Goal: Transaction & Acquisition: Book appointment/travel/reservation

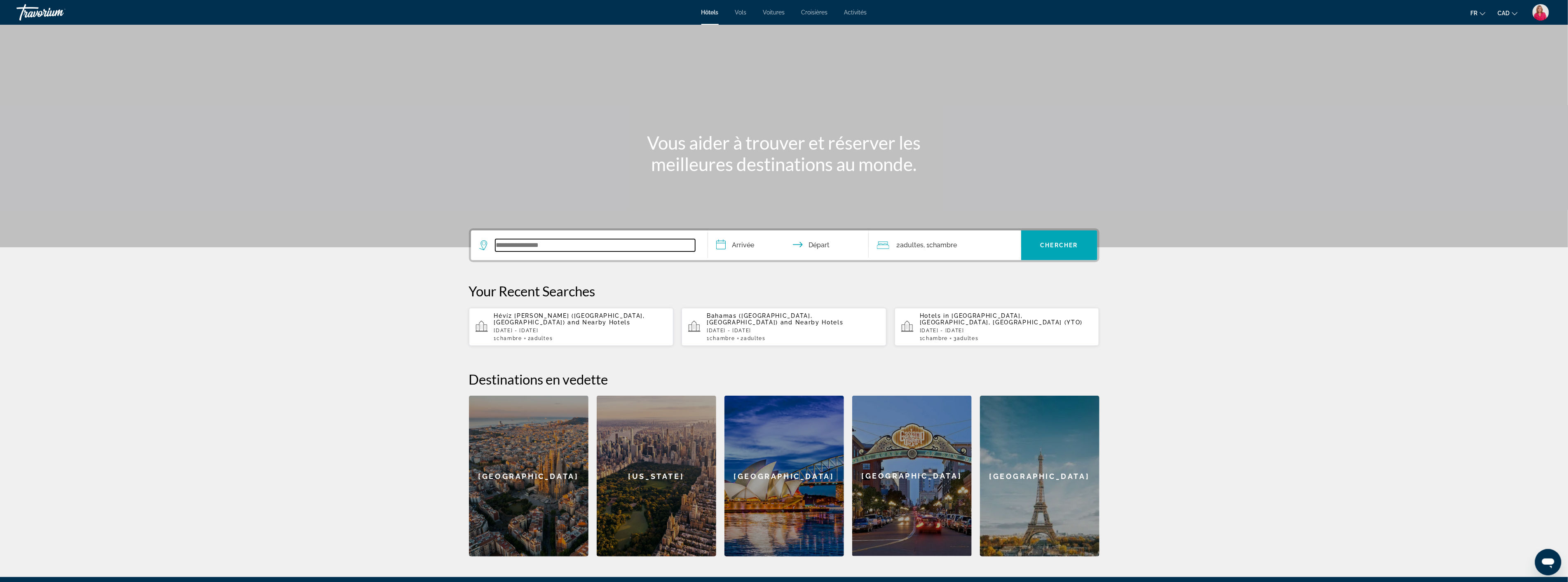
click at [514, 244] on input "Search widget" at bounding box center [595, 245] width 200 height 12
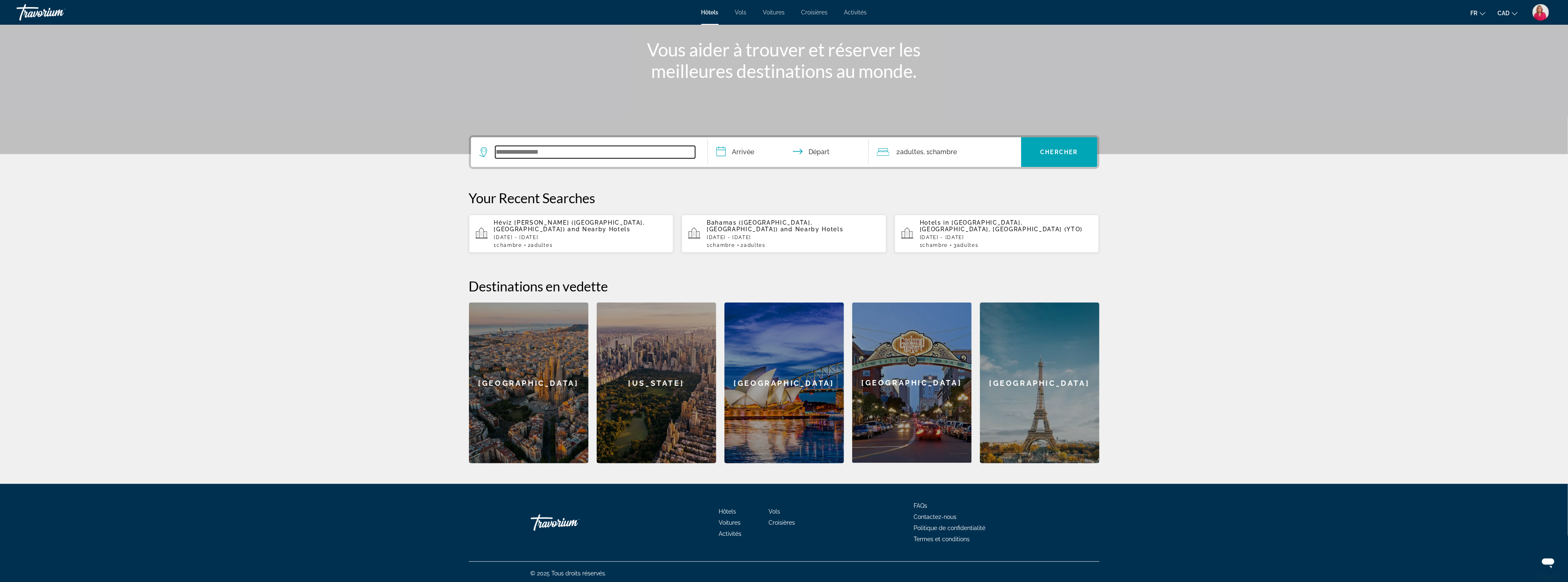
scroll to position [96, 0]
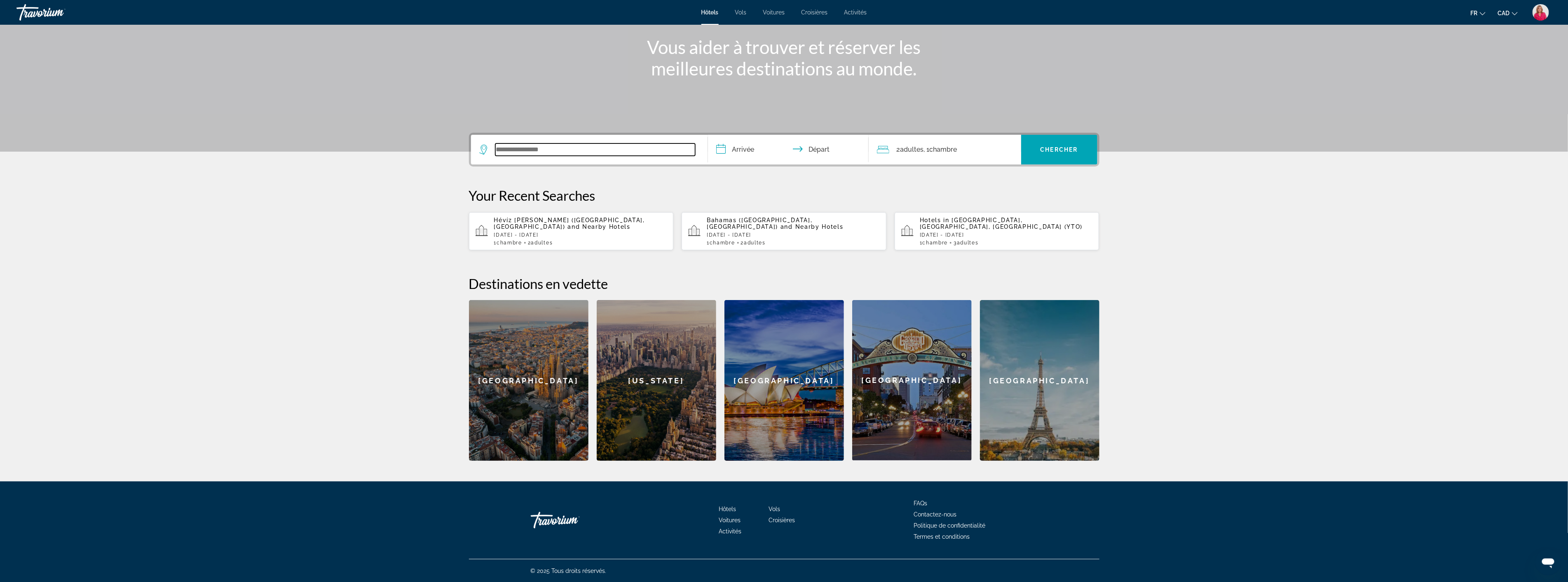
click at [514, 146] on input "Search widget" at bounding box center [595, 150] width 200 height 12
paste input "**********"
click at [643, 149] on input "**********" at bounding box center [595, 150] width 200 height 12
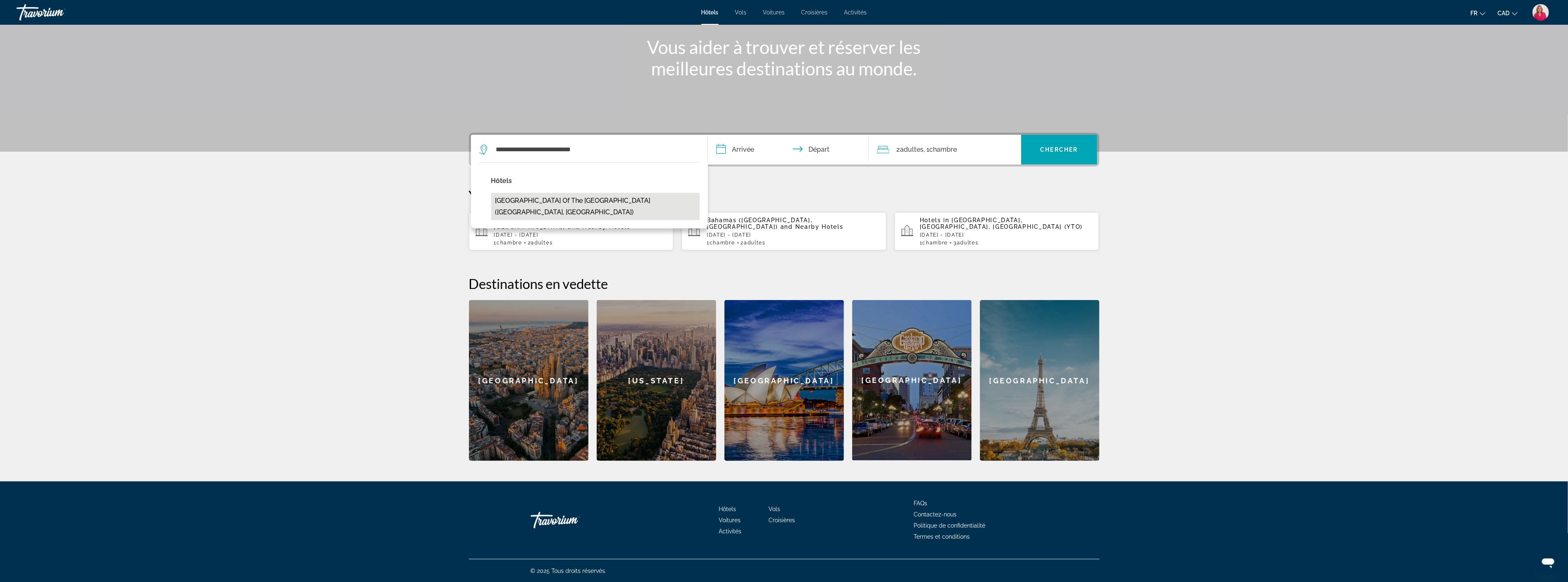
click at [600, 199] on button "[GEOGRAPHIC_DATA] of the [GEOGRAPHIC_DATA] ([GEOGRAPHIC_DATA], [GEOGRAPHIC_DATA…" at bounding box center [595, 206] width 209 height 27
type input "**********"
click at [765, 154] on input "**********" at bounding box center [789, 150] width 164 height 32
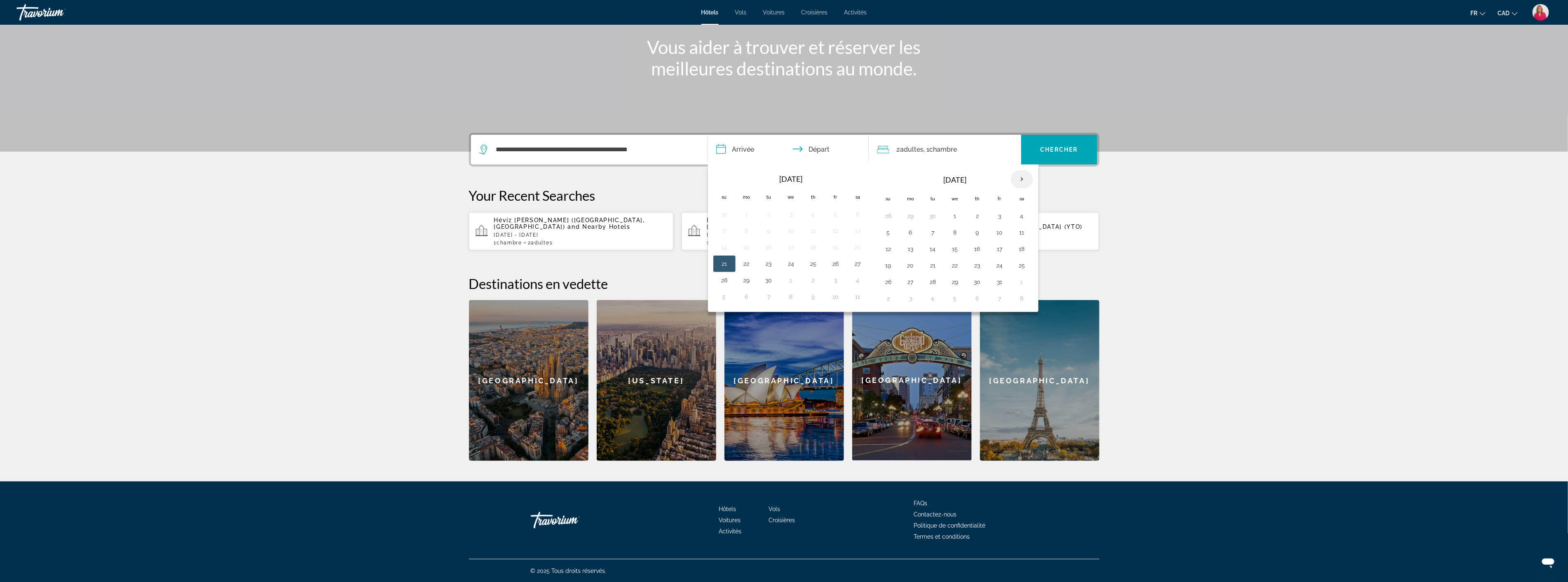
click at [1023, 177] on th "Next month" at bounding box center [1022, 180] width 23 height 18
click at [913, 250] on button "15" at bounding box center [911, 248] width 13 height 12
click at [931, 250] on button "16" at bounding box center [933, 248] width 13 height 12
type input "**********"
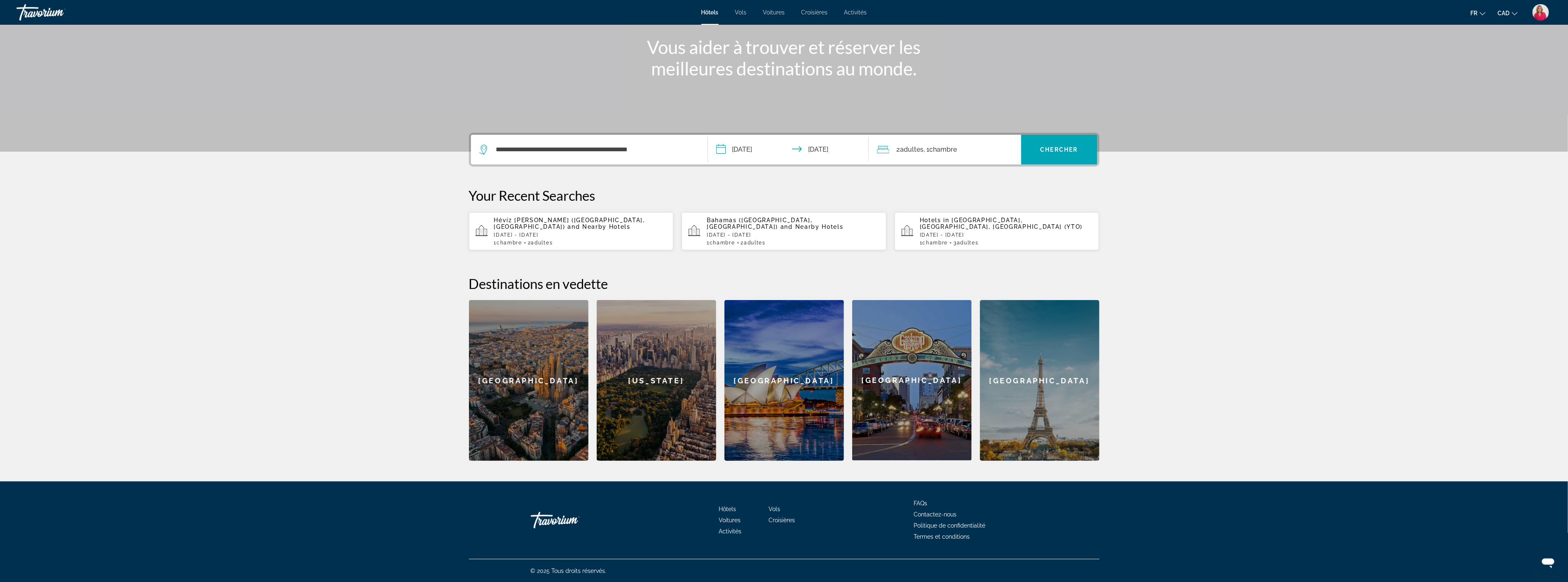
click at [816, 150] on input "**********" at bounding box center [789, 150] width 164 height 32
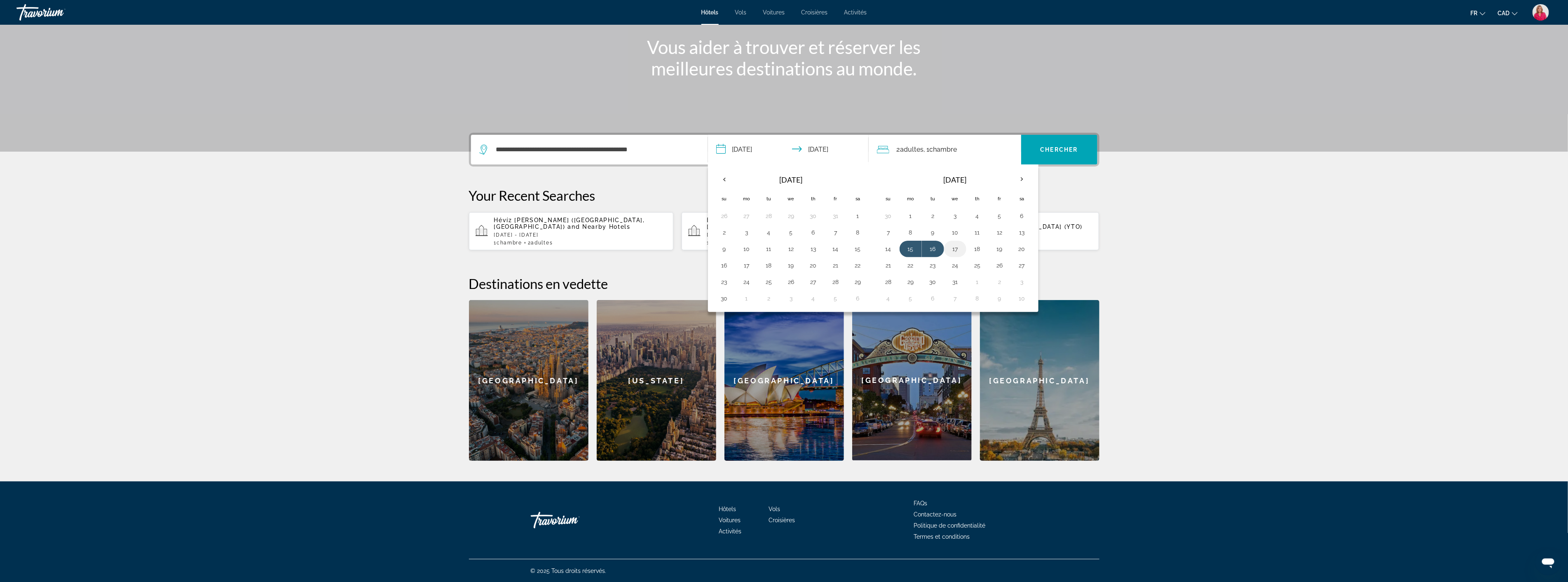
click at [957, 250] on button "17" at bounding box center [955, 248] width 13 height 12
click at [912, 247] on button "15" at bounding box center [911, 248] width 13 height 12
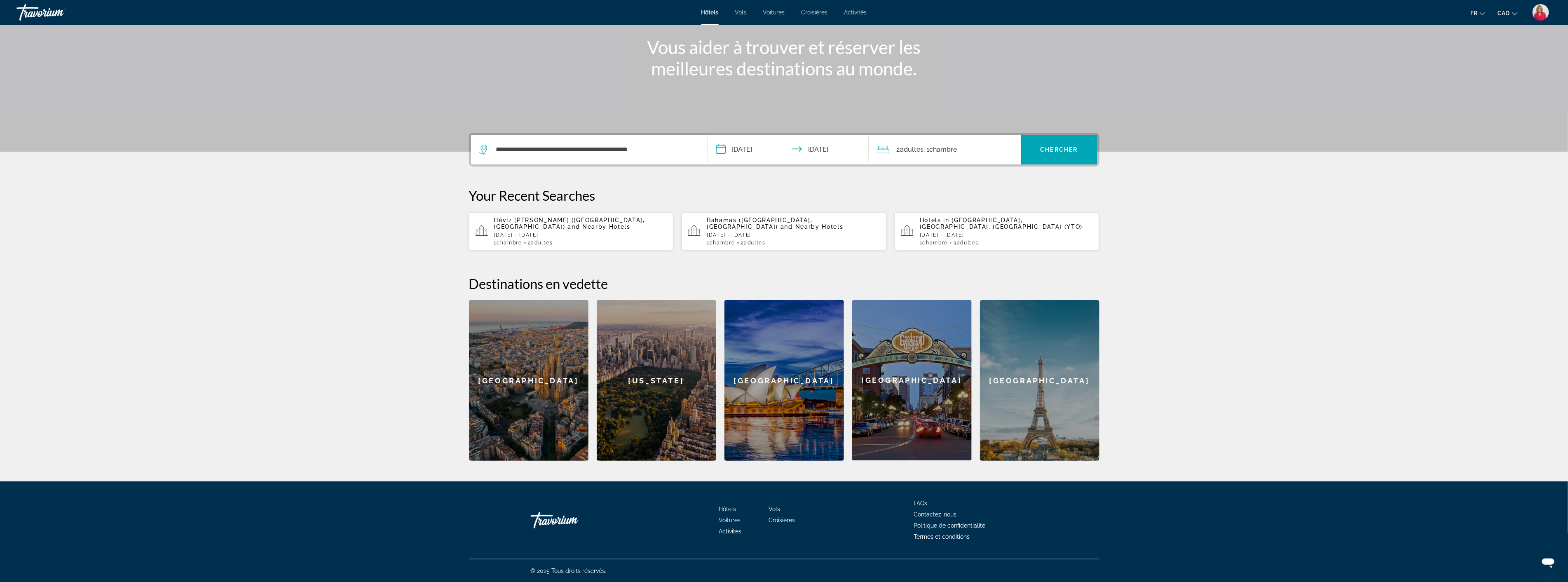
click at [779, 152] on input "**********" at bounding box center [789, 150] width 164 height 32
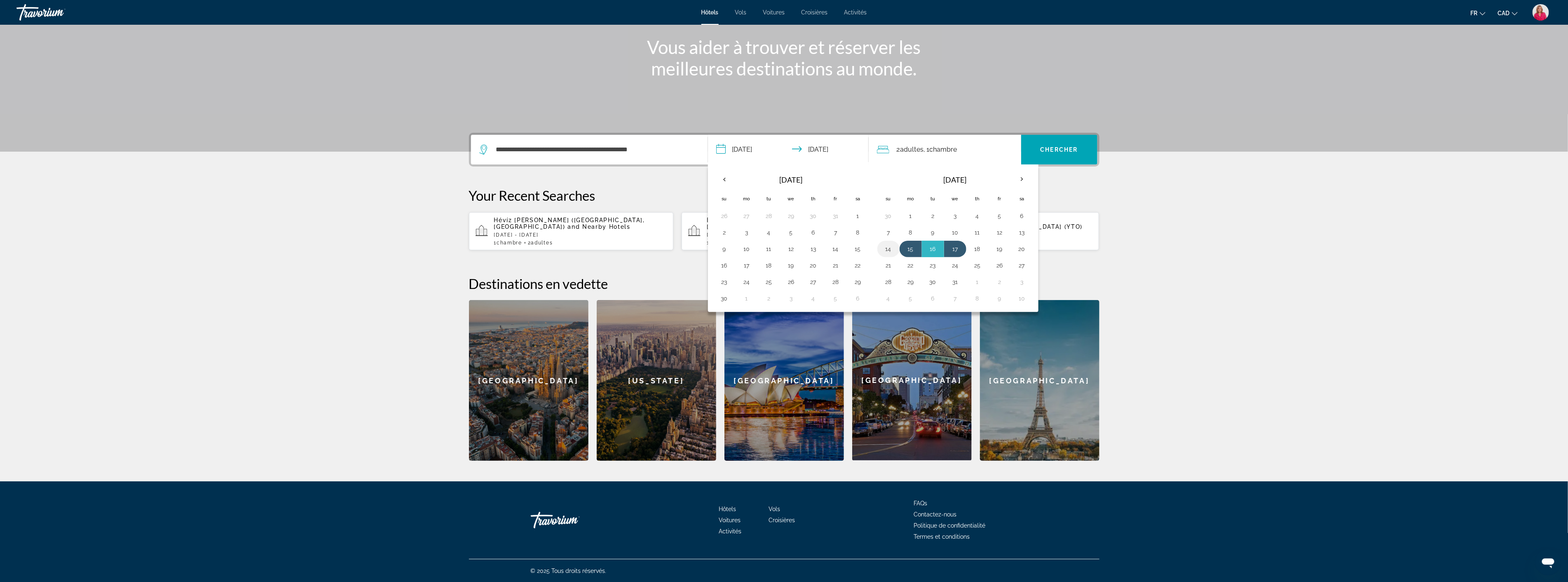
click at [887, 251] on button "14" at bounding box center [889, 248] width 13 height 12
click at [1003, 249] on button "19" at bounding box center [1000, 248] width 13 height 12
type input "**********"
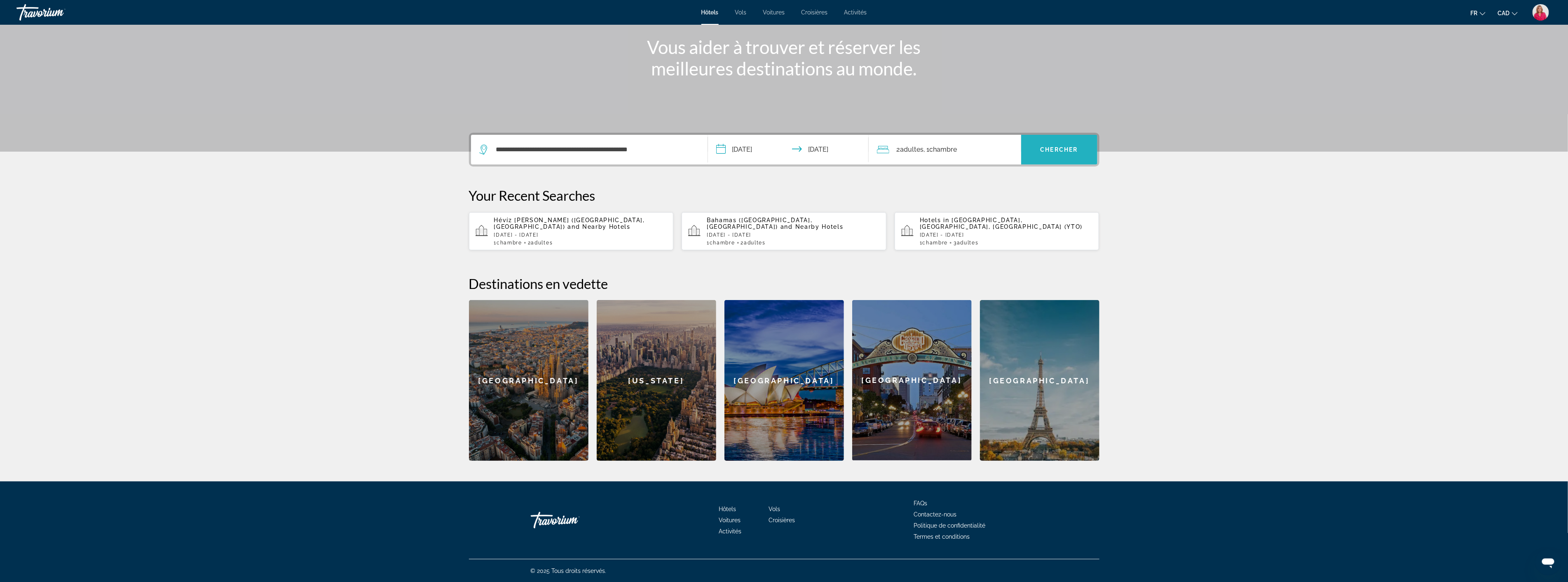
click at [1060, 150] on span "Chercher" at bounding box center [1059, 149] width 38 height 7
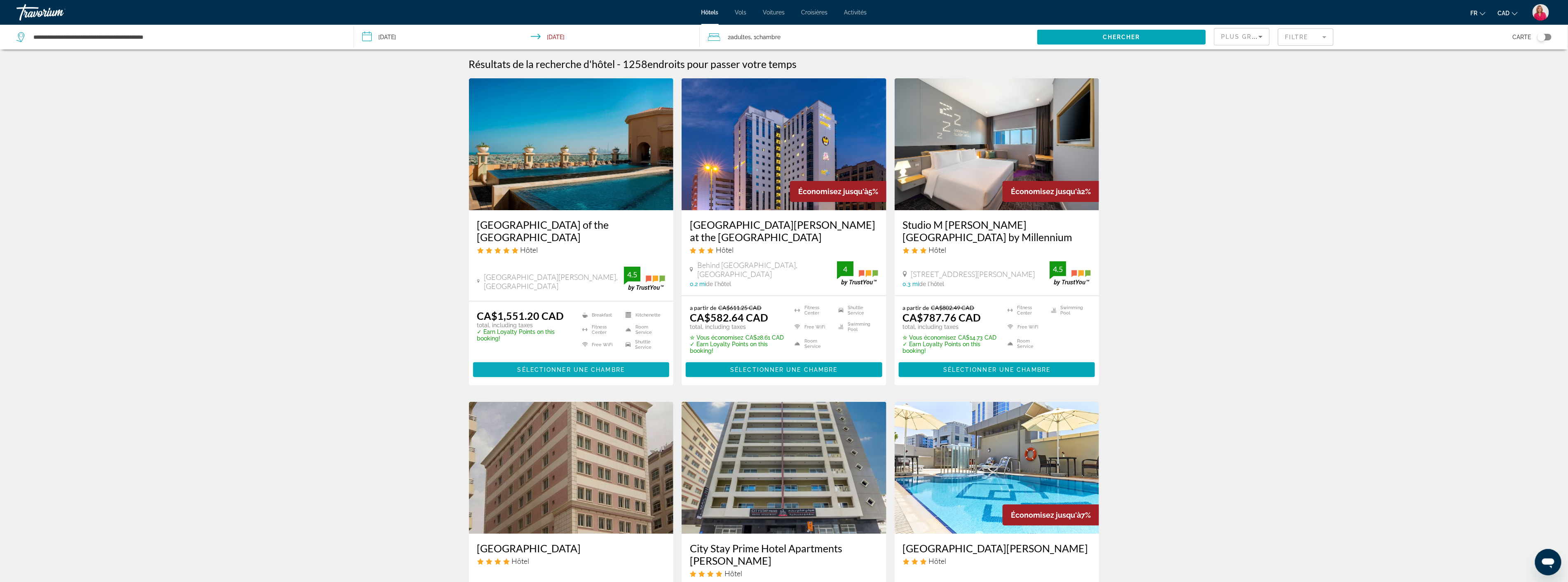
click at [553, 366] on span "Sélectionner une chambre" at bounding box center [571, 370] width 107 height 7
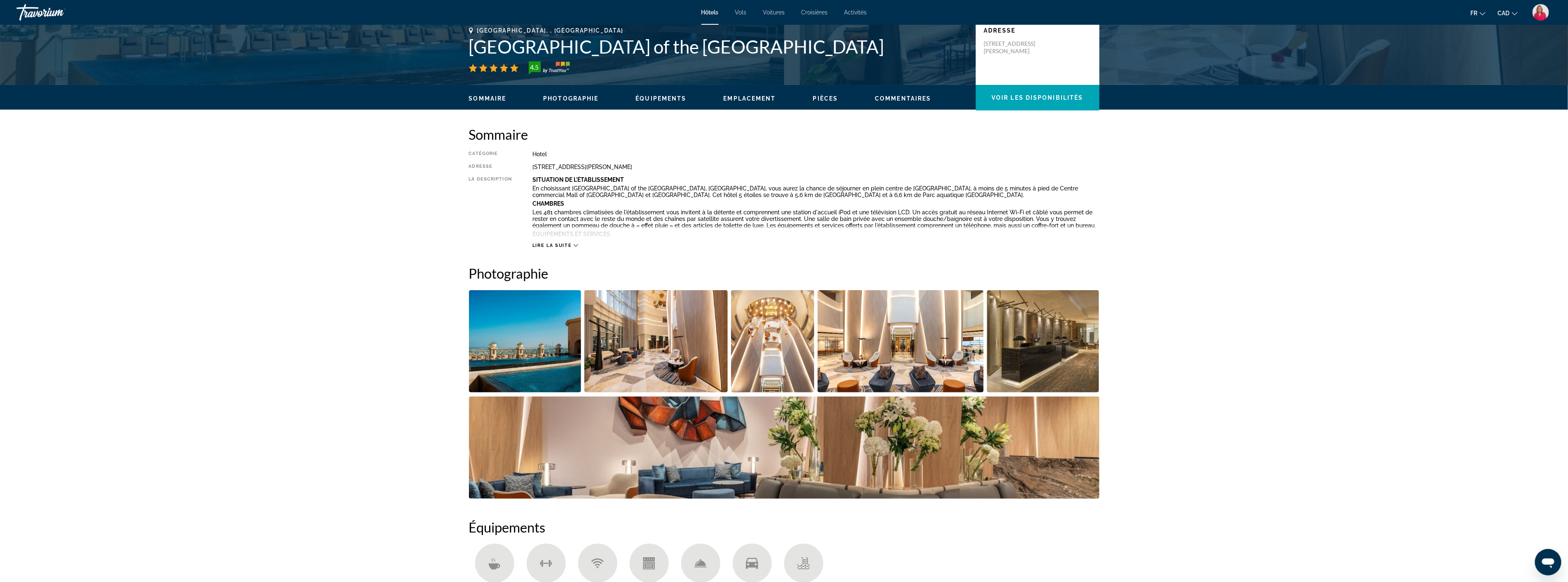
scroll to position [183, 0]
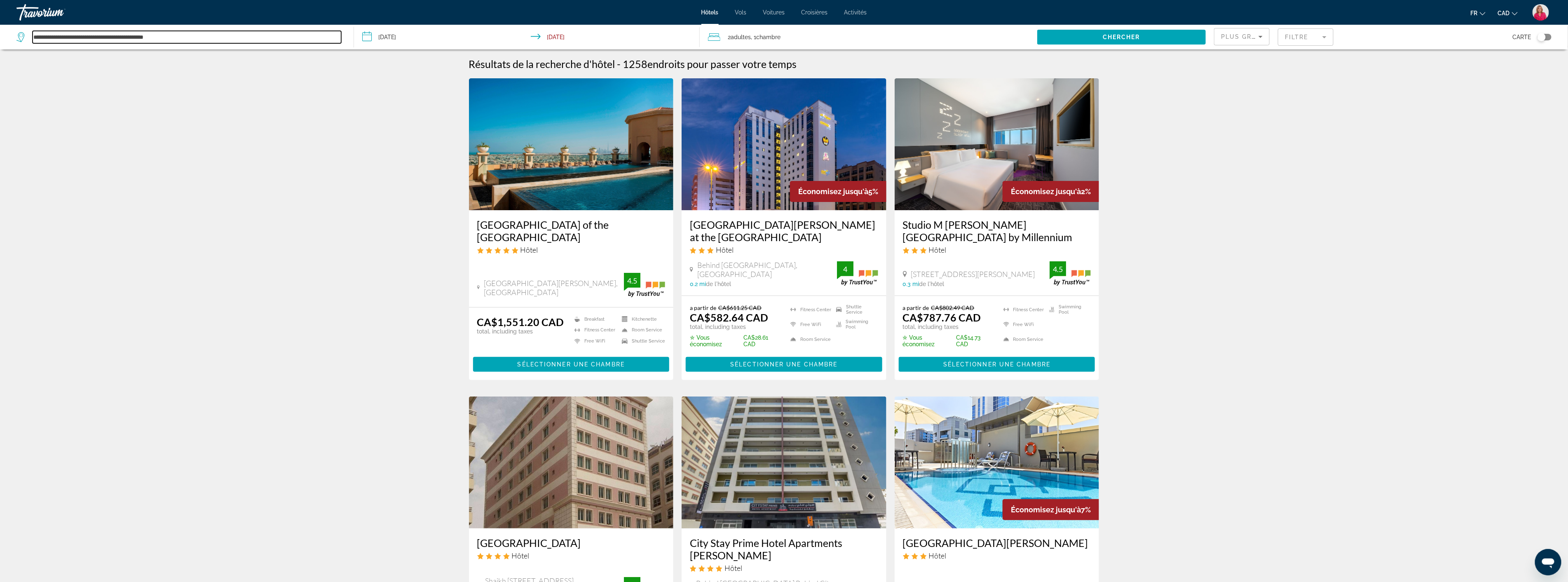
click at [182, 38] on input "**********" at bounding box center [186, 37] width 309 height 12
type input "*"
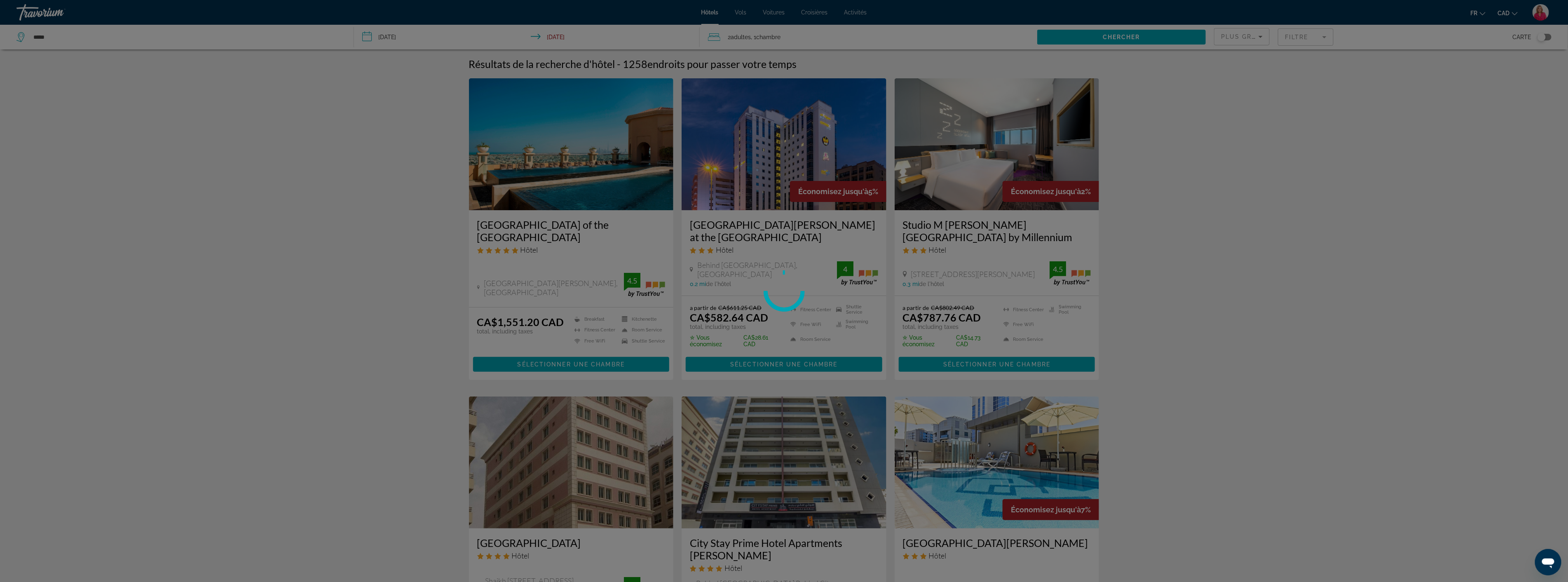
click at [59, 38] on div at bounding box center [784, 291] width 1568 height 582
click at [53, 38] on div at bounding box center [784, 291] width 1568 height 582
click at [43, 36] on div at bounding box center [784, 291] width 1568 height 582
click at [52, 35] on div at bounding box center [784, 291] width 1568 height 582
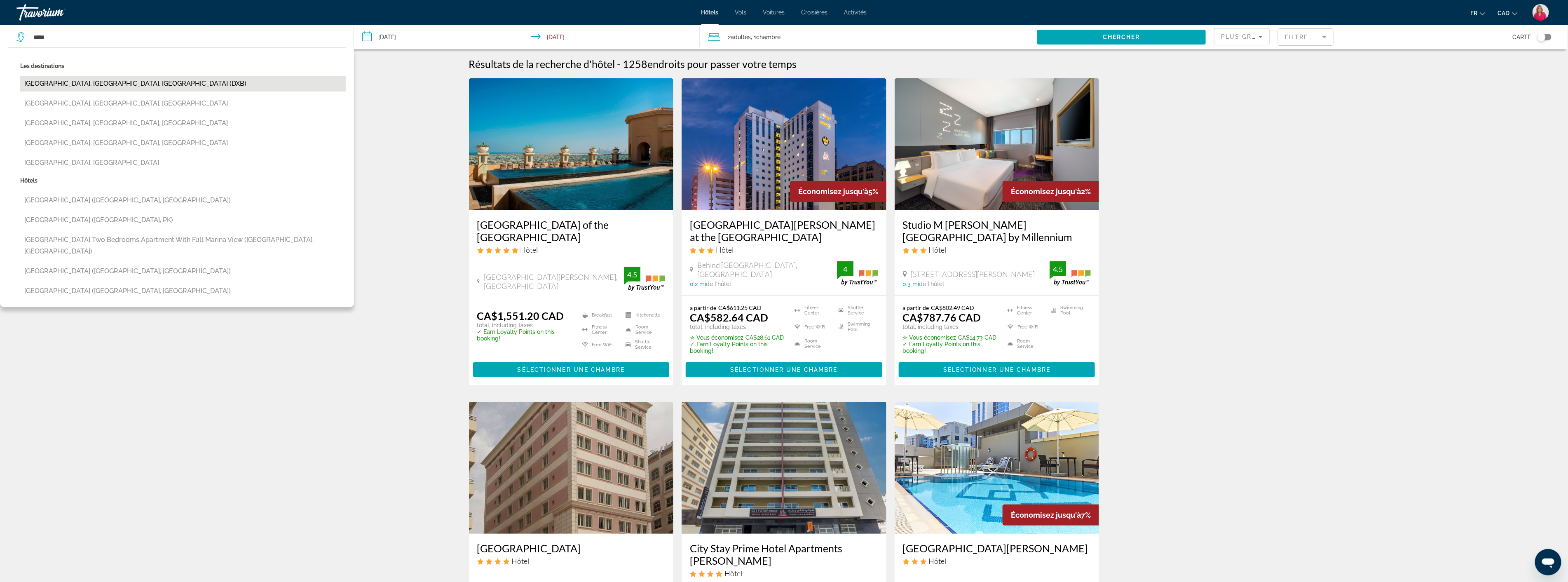
click at [65, 83] on button "[GEOGRAPHIC_DATA], [GEOGRAPHIC_DATA], [GEOGRAPHIC_DATA] (DXB)" at bounding box center [183, 84] width 326 height 16
type input "**********"
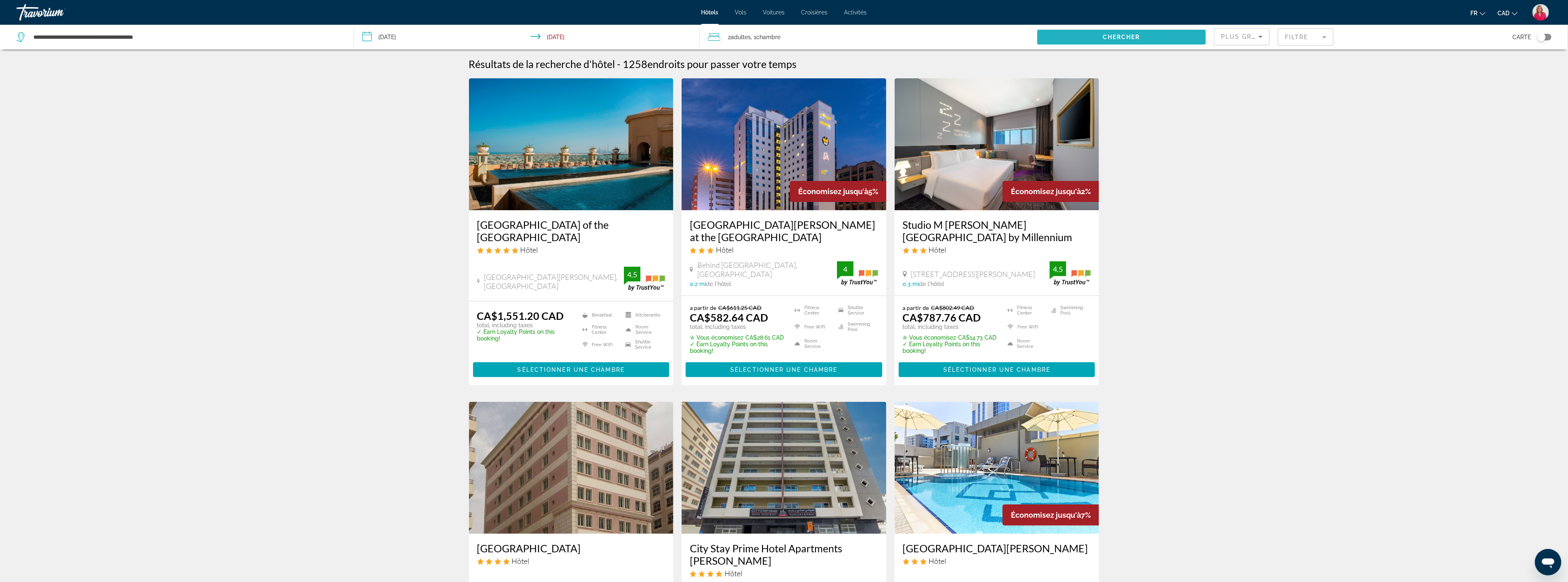
click at [1107, 35] on span "Chercher" at bounding box center [1122, 37] width 38 height 7
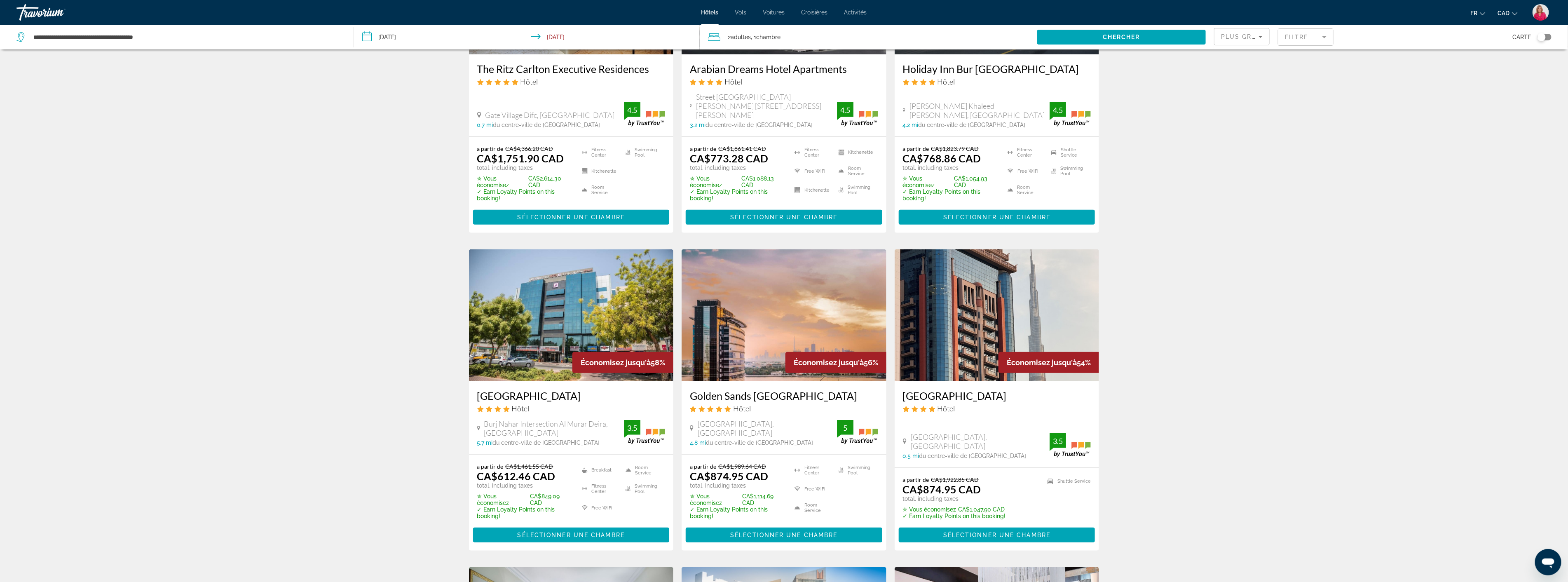
scroll to position [503, 0]
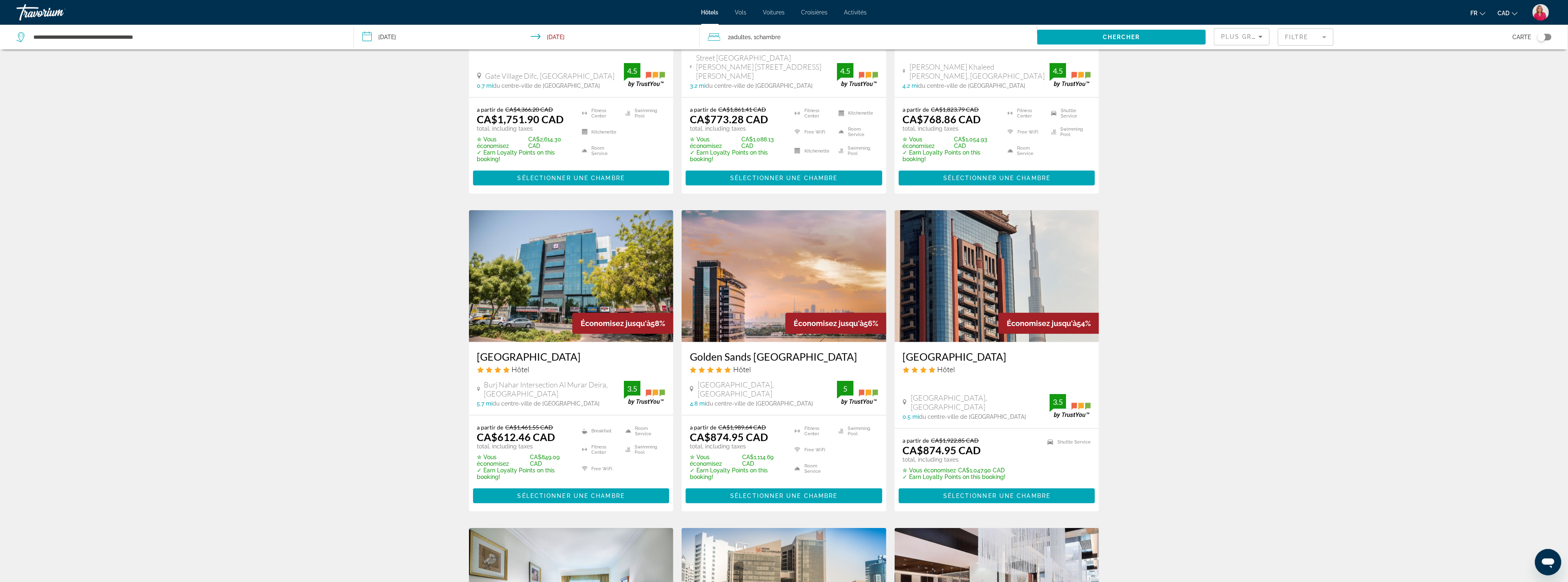
click at [718, 279] on img "Main content" at bounding box center [784, 276] width 205 height 132
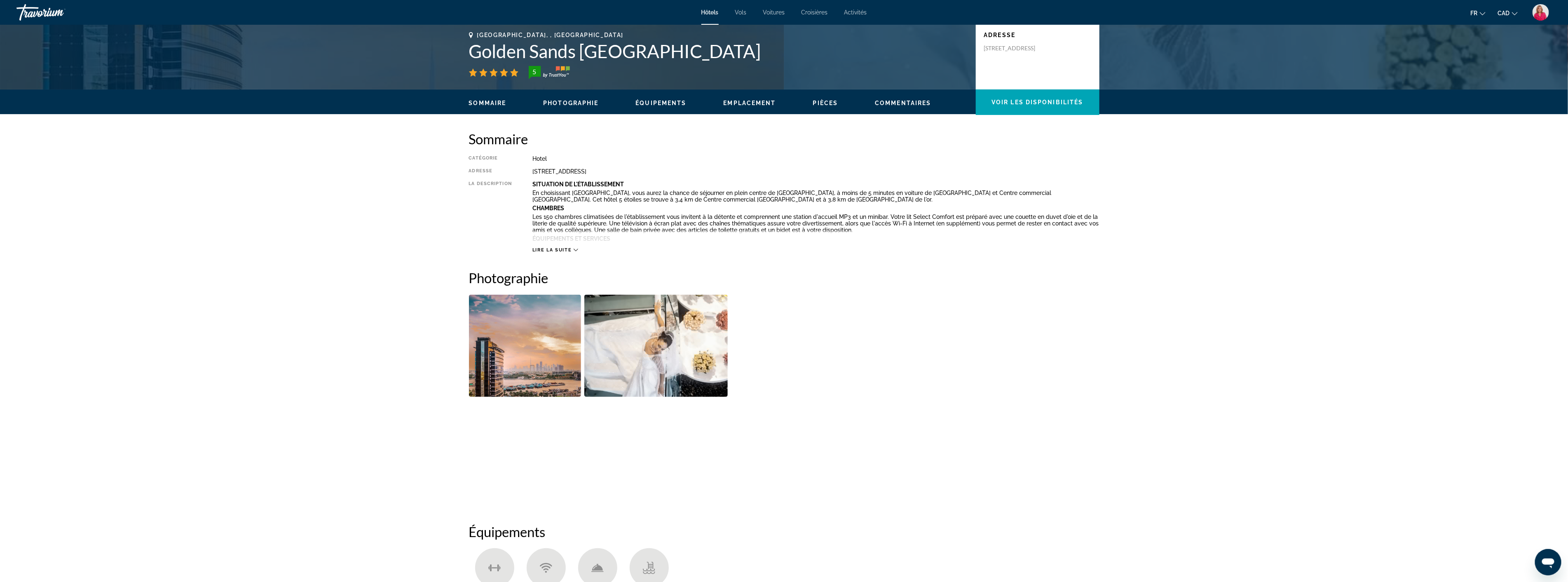
scroll to position [183, 0]
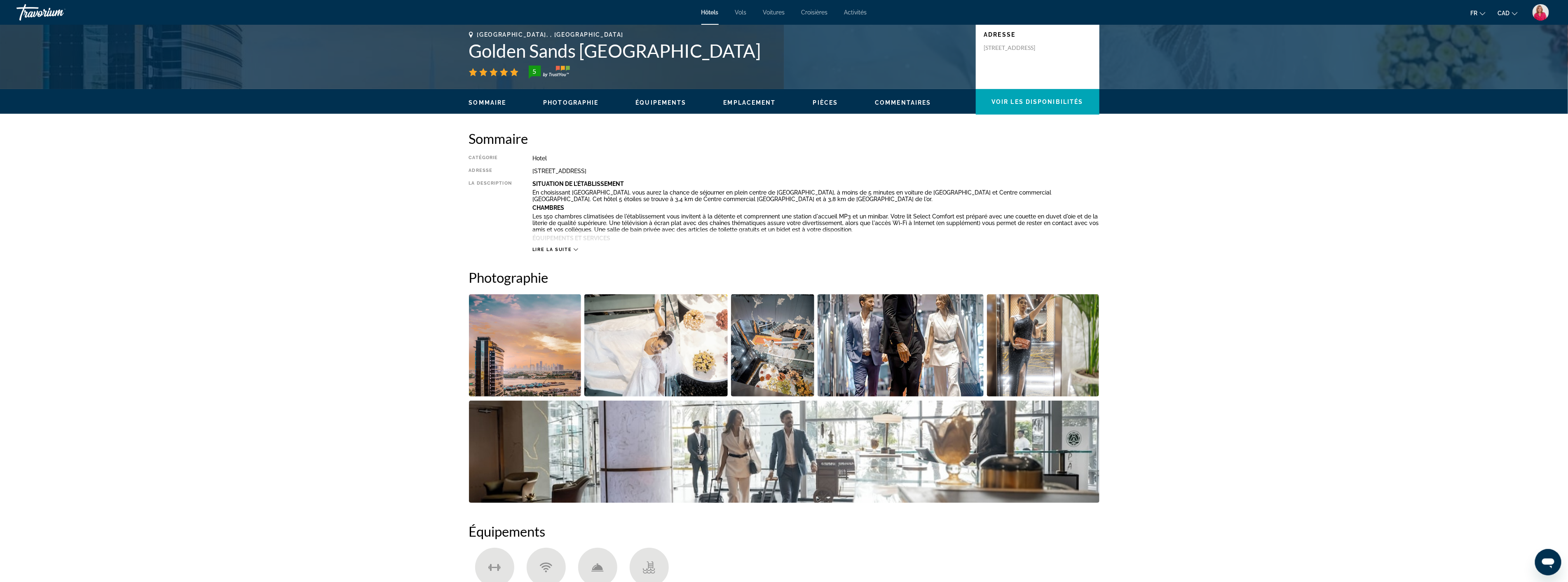
click at [545, 335] on img "Open full-screen image slider" at bounding box center [525, 345] width 113 height 102
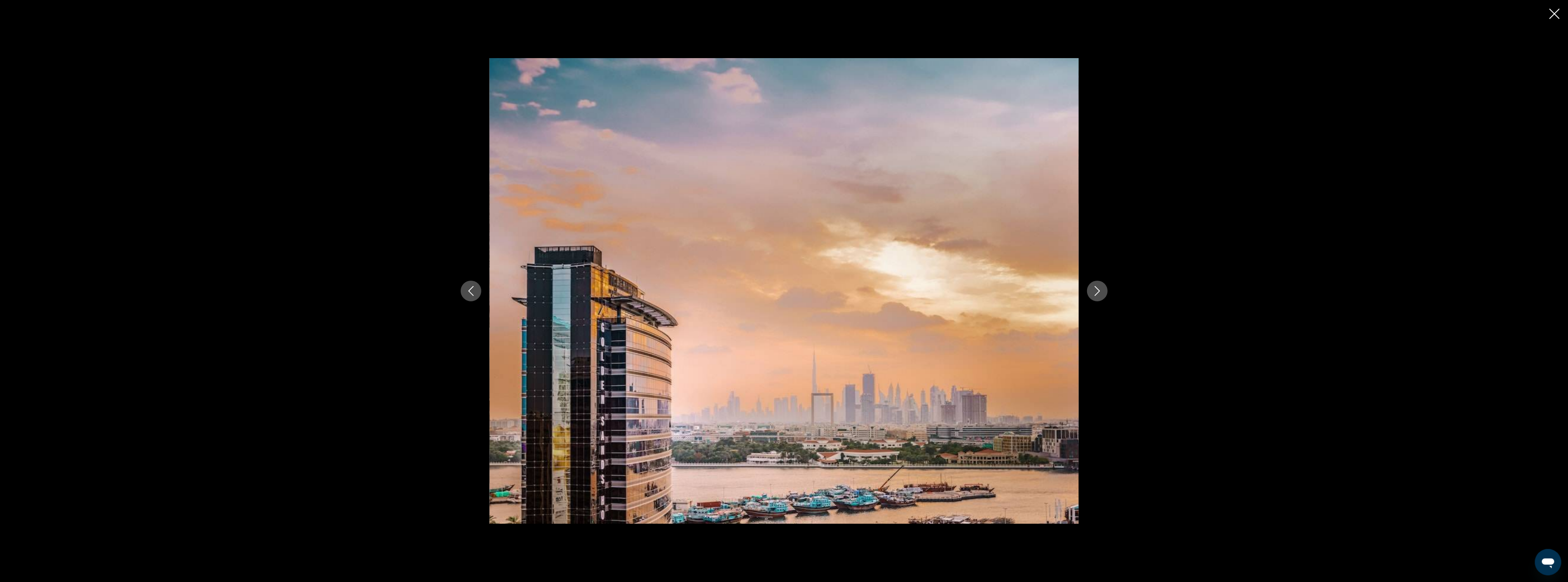
click at [1087, 286] on div "prev next" at bounding box center [784, 290] width 663 height 466
click at [1102, 292] on icon "Next image" at bounding box center [1097, 291] width 10 height 10
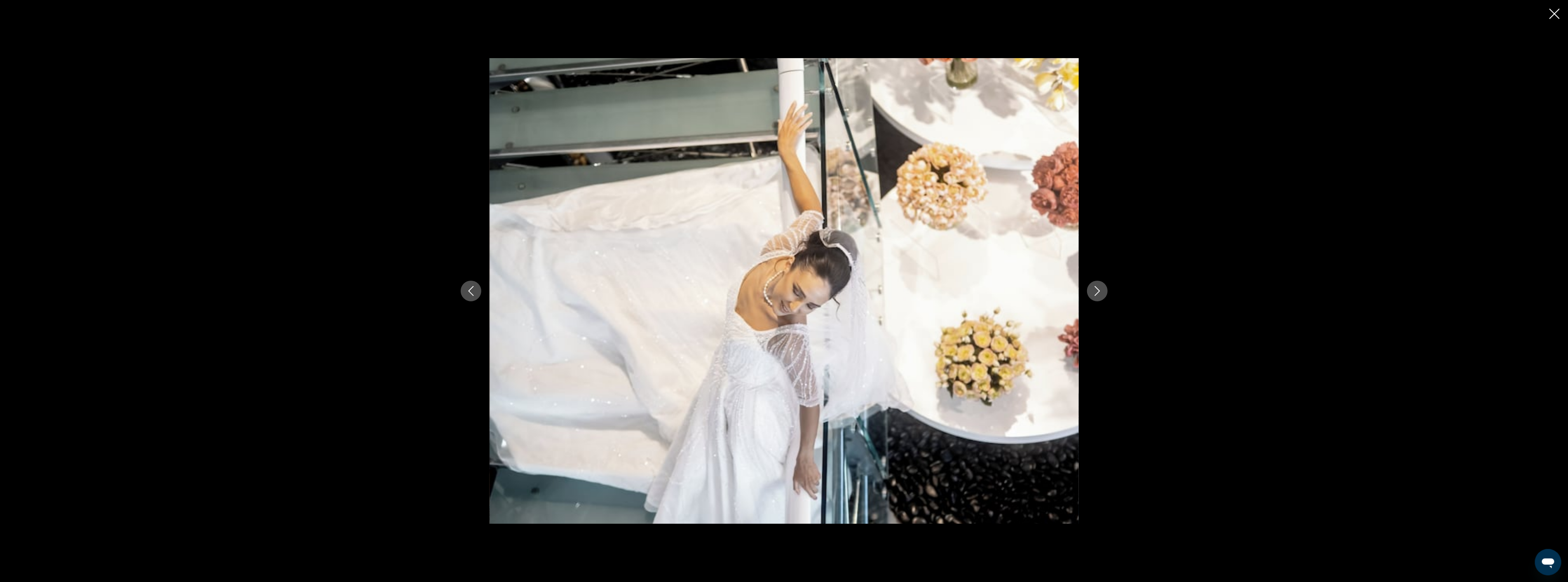
click at [1102, 292] on icon "Next image" at bounding box center [1097, 291] width 10 height 10
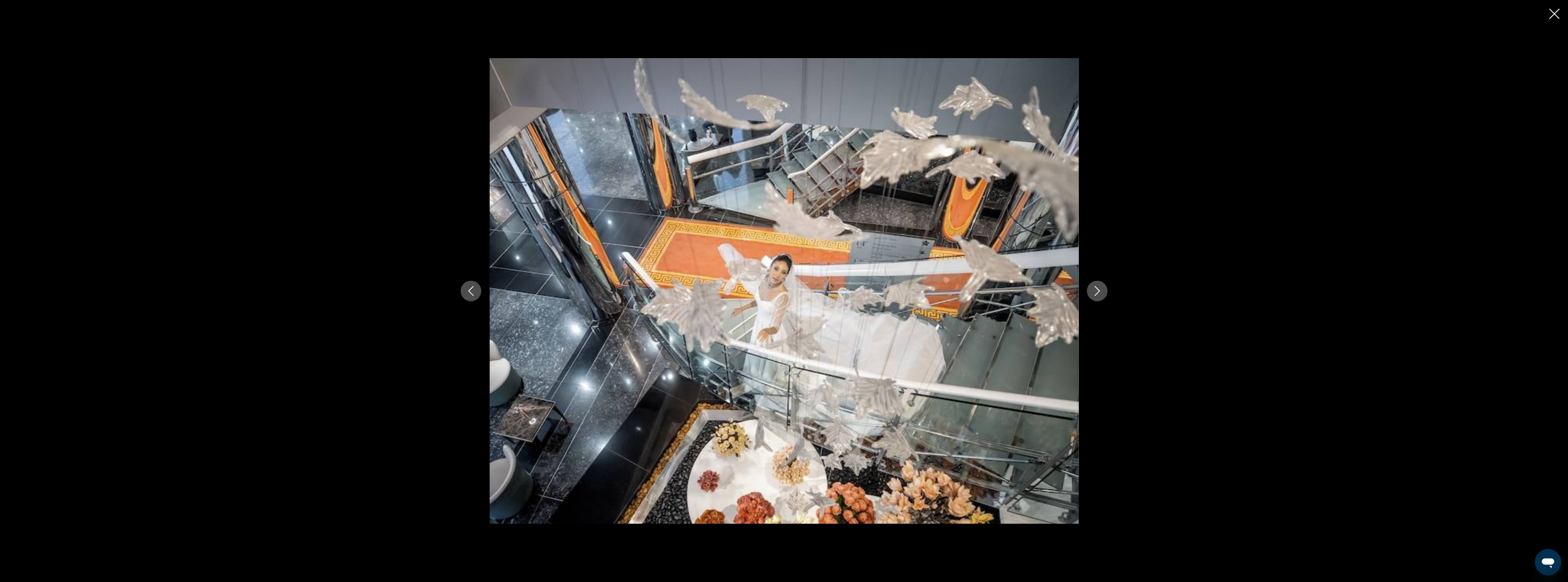
click at [1102, 292] on icon "Next image" at bounding box center [1097, 291] width 10 height 10
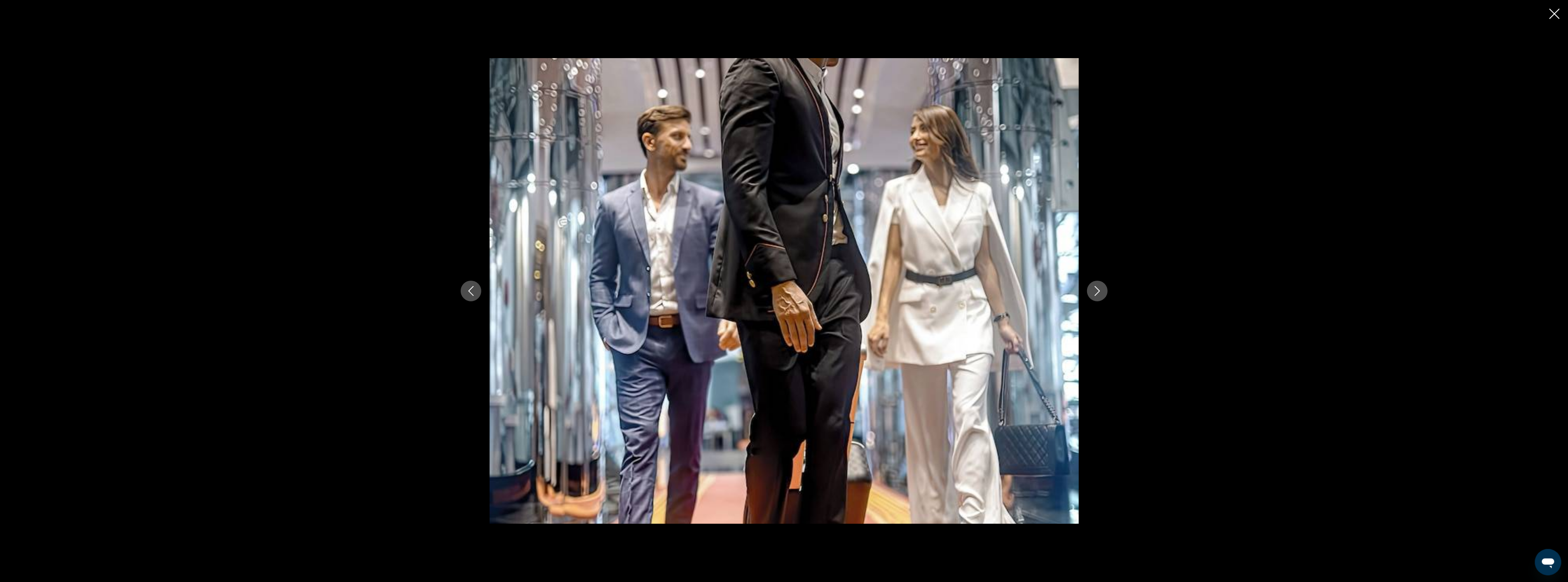
click at [1102, 292] on icon "Next image" at bounding box center [1097, 291] width 10 height 10
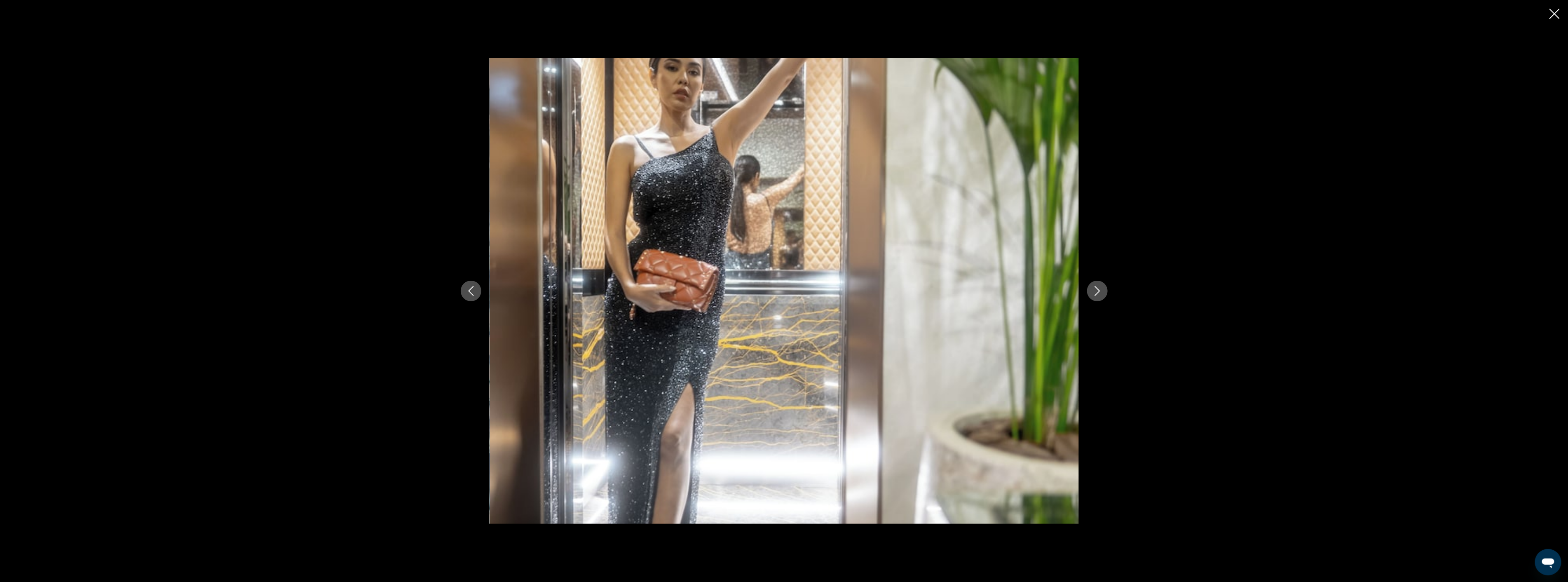
click at [1102, 292] on icon "Next image" at bounding box center [1097, 291] width 10 height 10
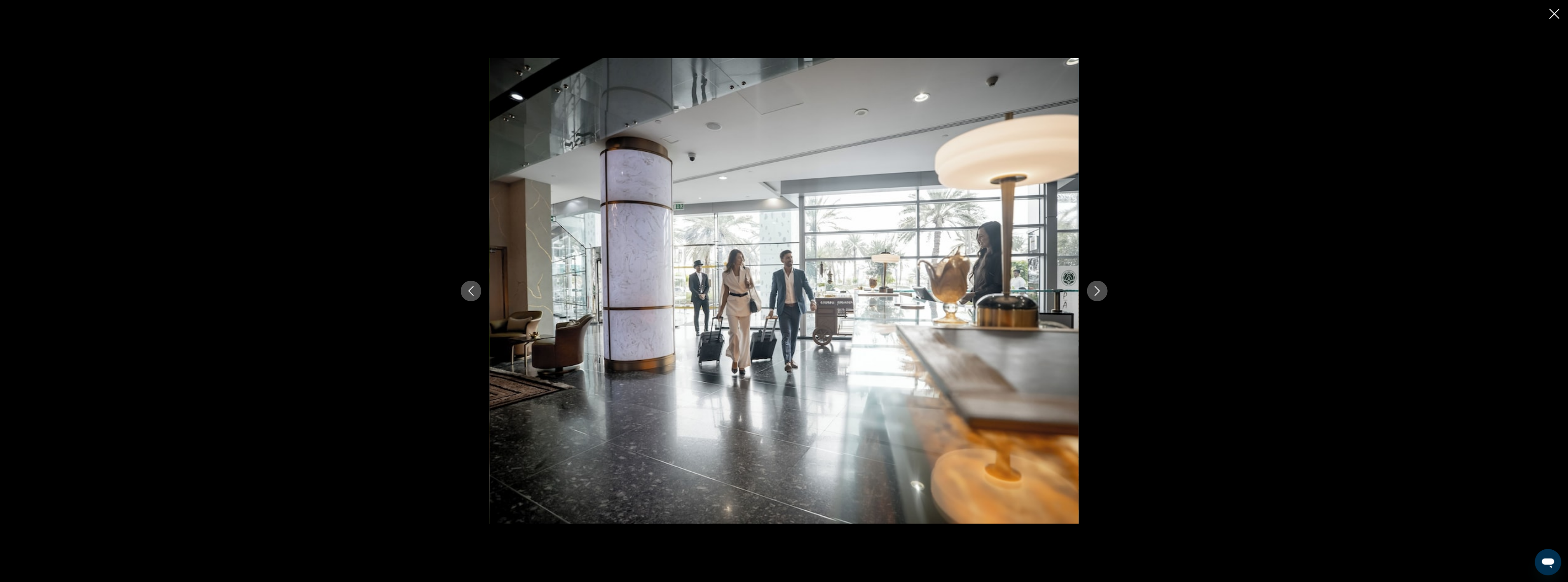
click at [1102, 292] on icon "Next image" at bounding box center [1097, 291] width 10 height 10
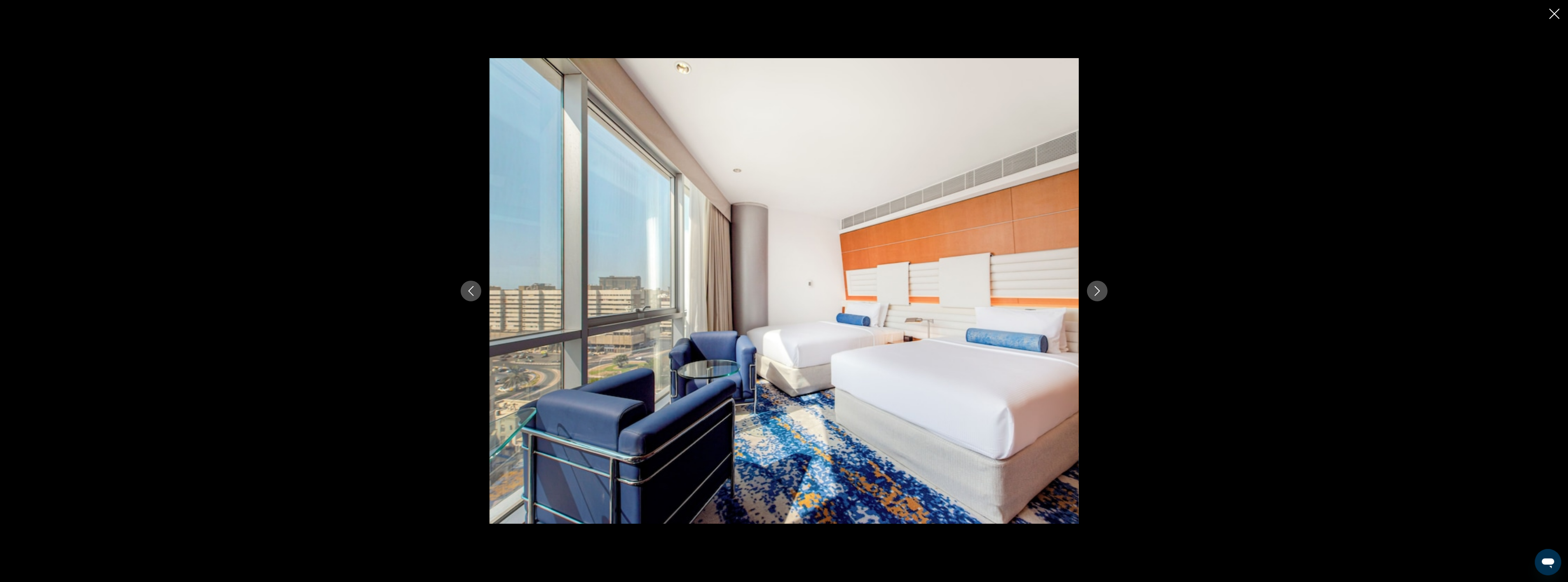
click at [1102, 292] on icon "Next image" at bounding box center [1097, 291] width 10 height 10
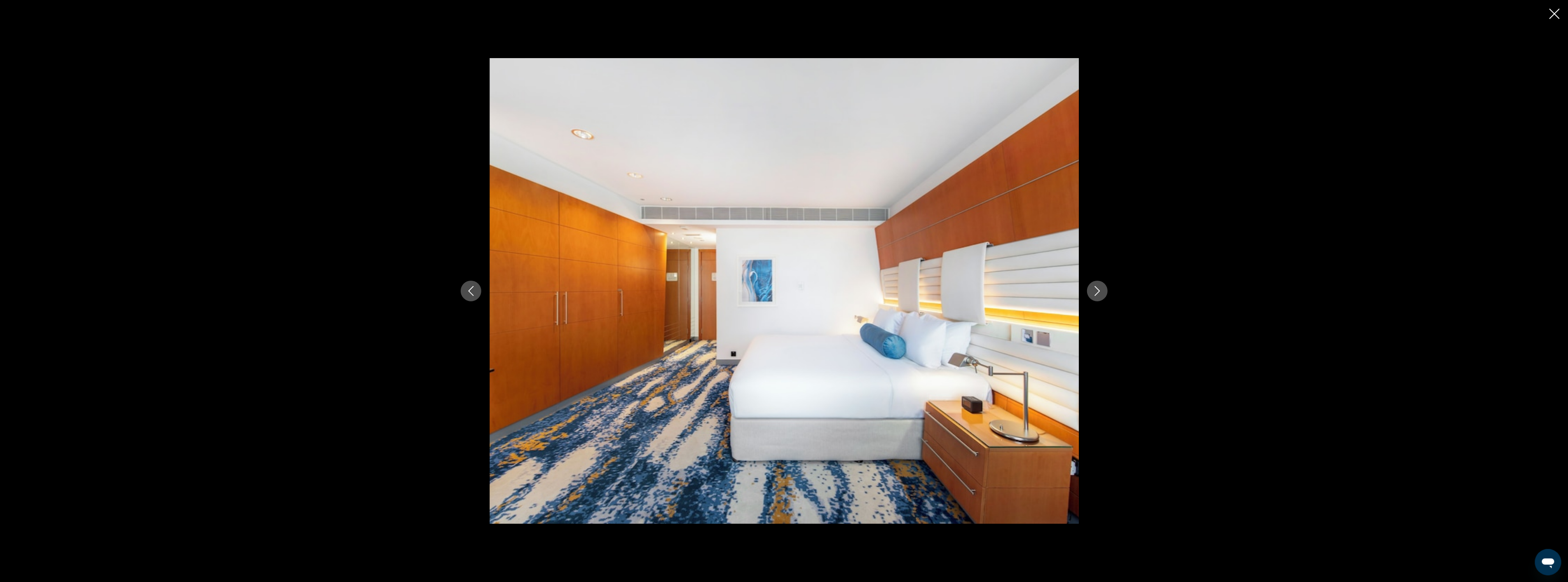
click at [1102, 292] on icon "Next image" at bounding box center [1097, 291] width 10 height 10
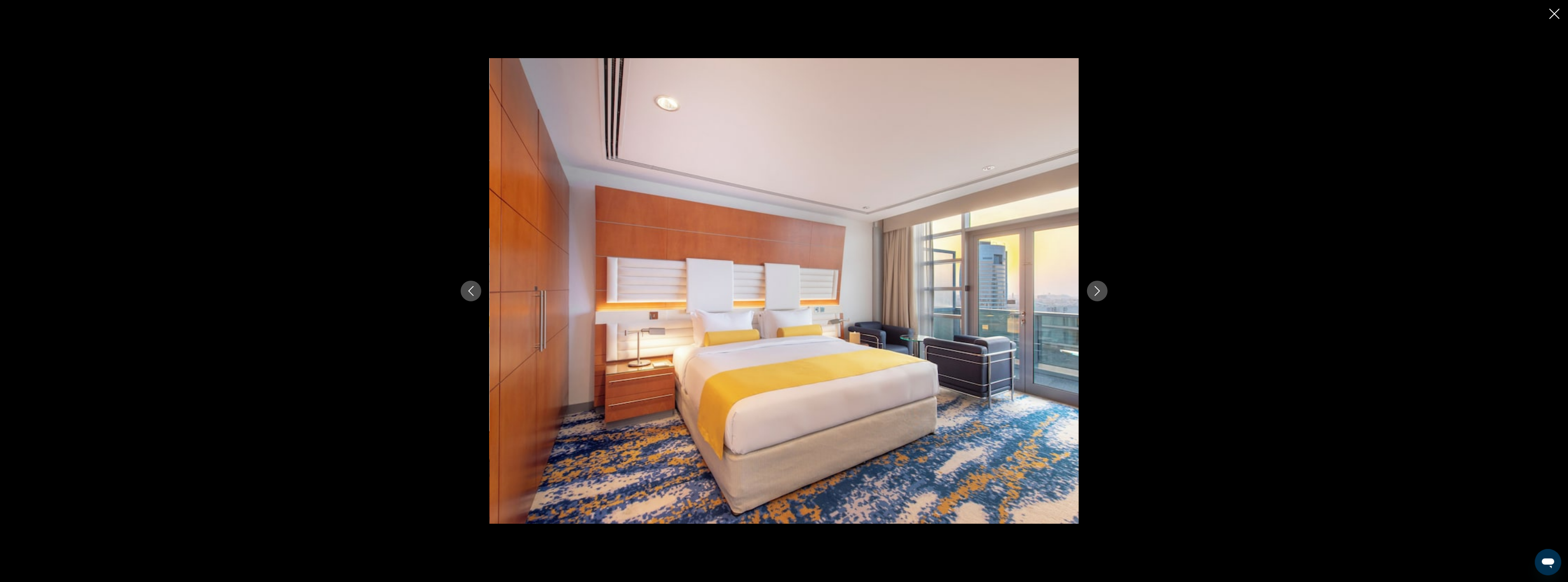
click at [1102, 292] on icon "Next image" at bounding box center [1097, 291] width 10 height 10
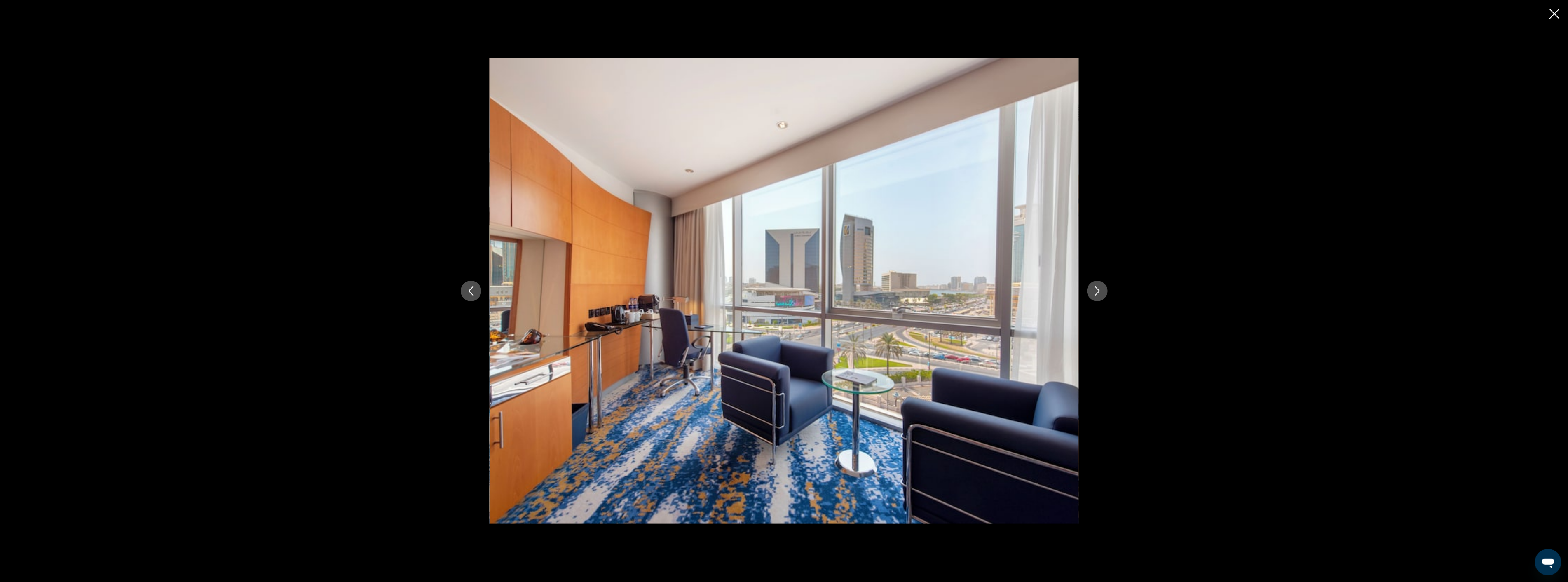
click at [1102, 292] on icon "Next image" at bounding box center [1097, 291] width 10 height 10
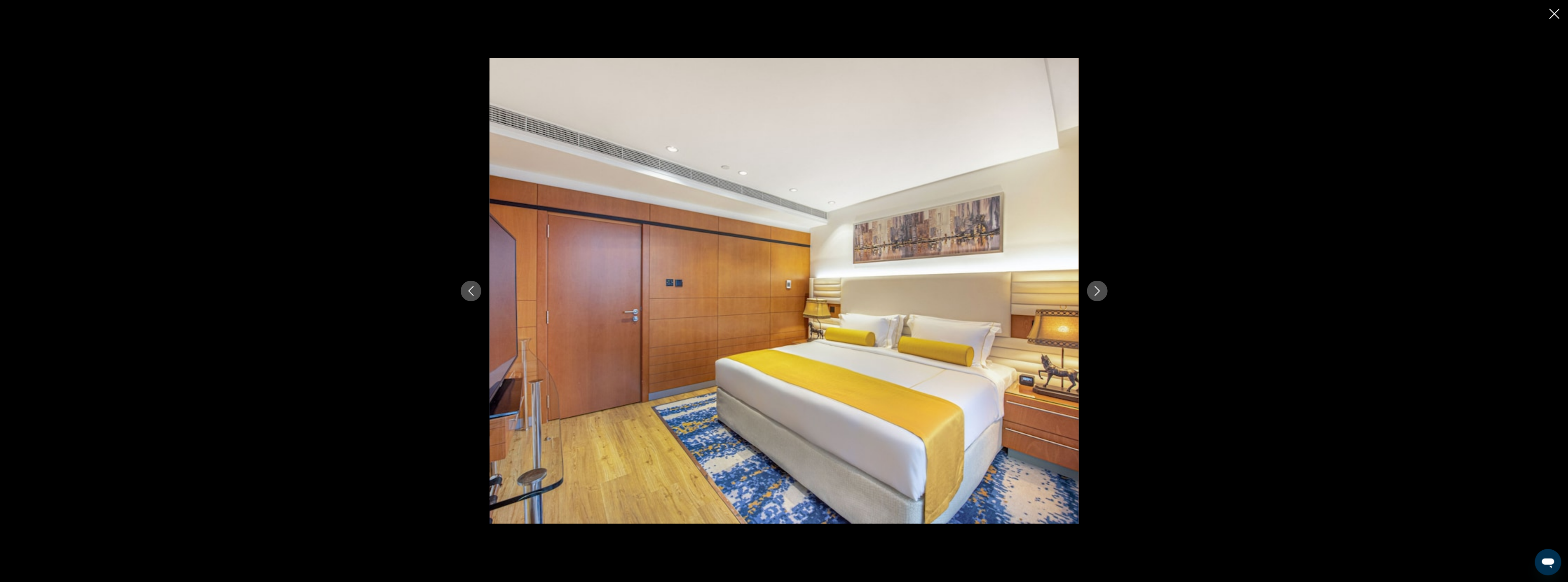
click at [1102, 292] on icon "Next image" at bounding box center [1097, 291] width 10 height 10
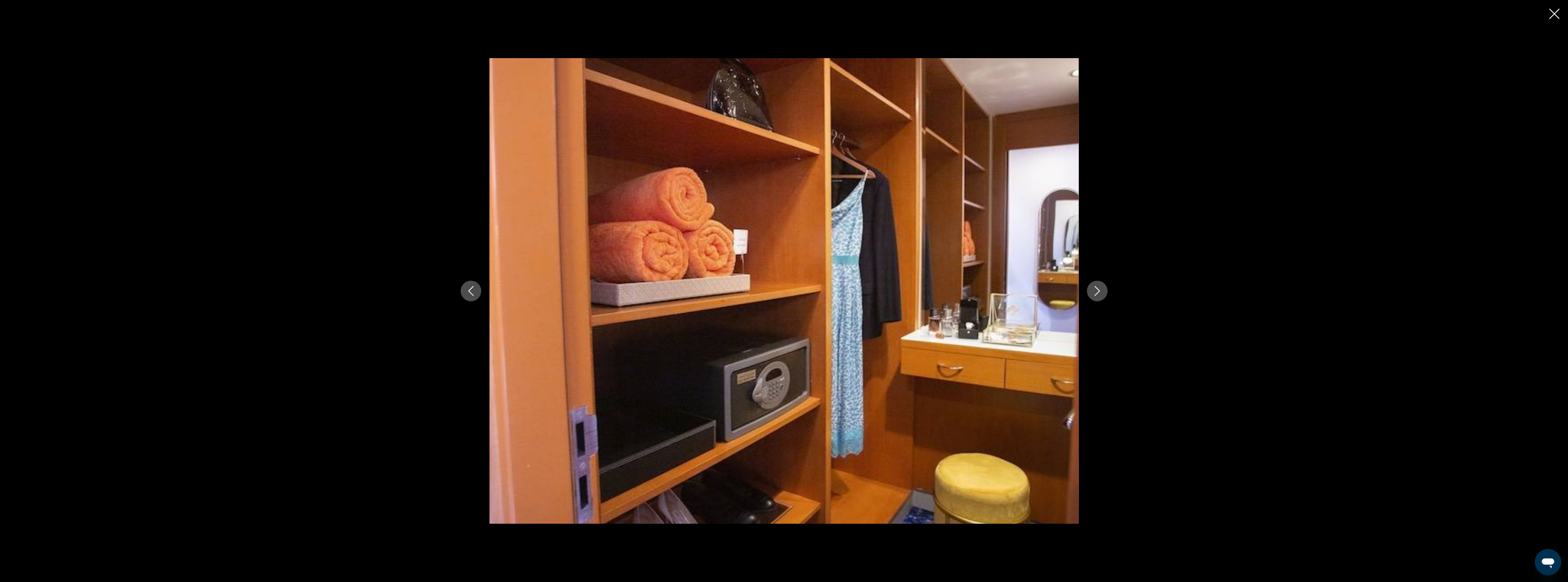
click at [1102, 292] on icon "Next image" at bounding box center [1097, 291] width 10 height 10
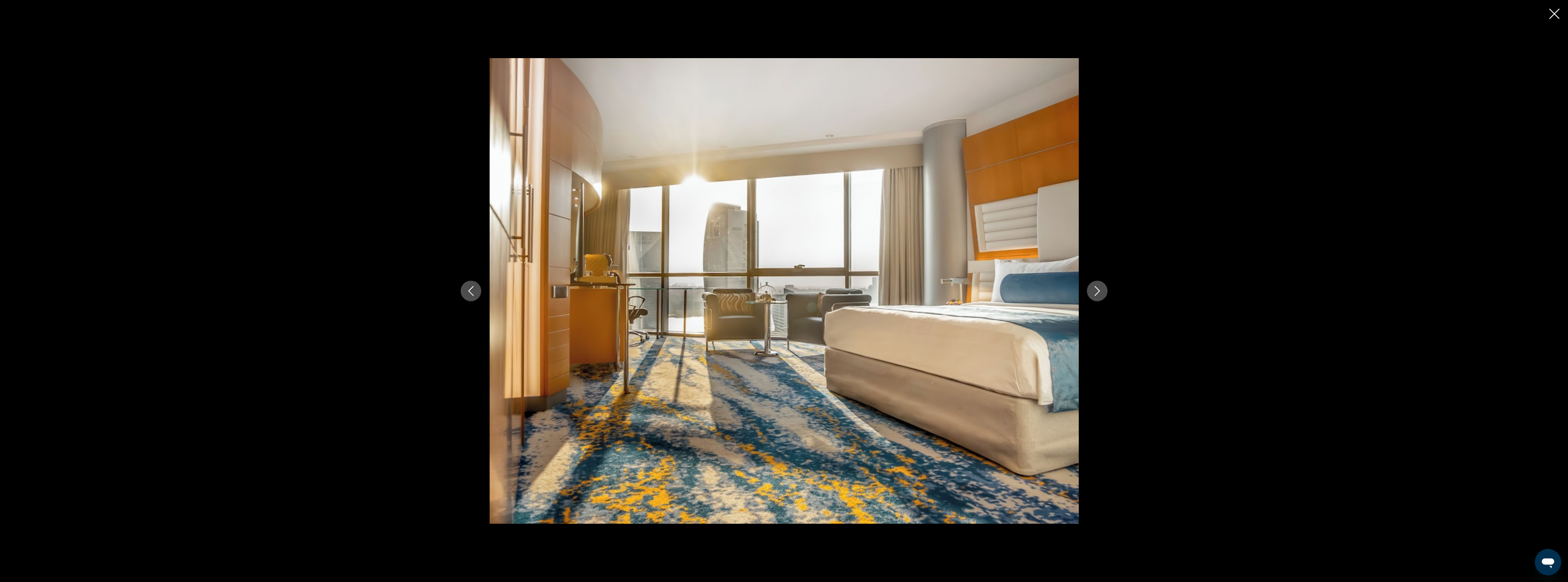
click at [1102, 292] on icon "Next image" at bounding box center [1097, 291] width 10 height 10
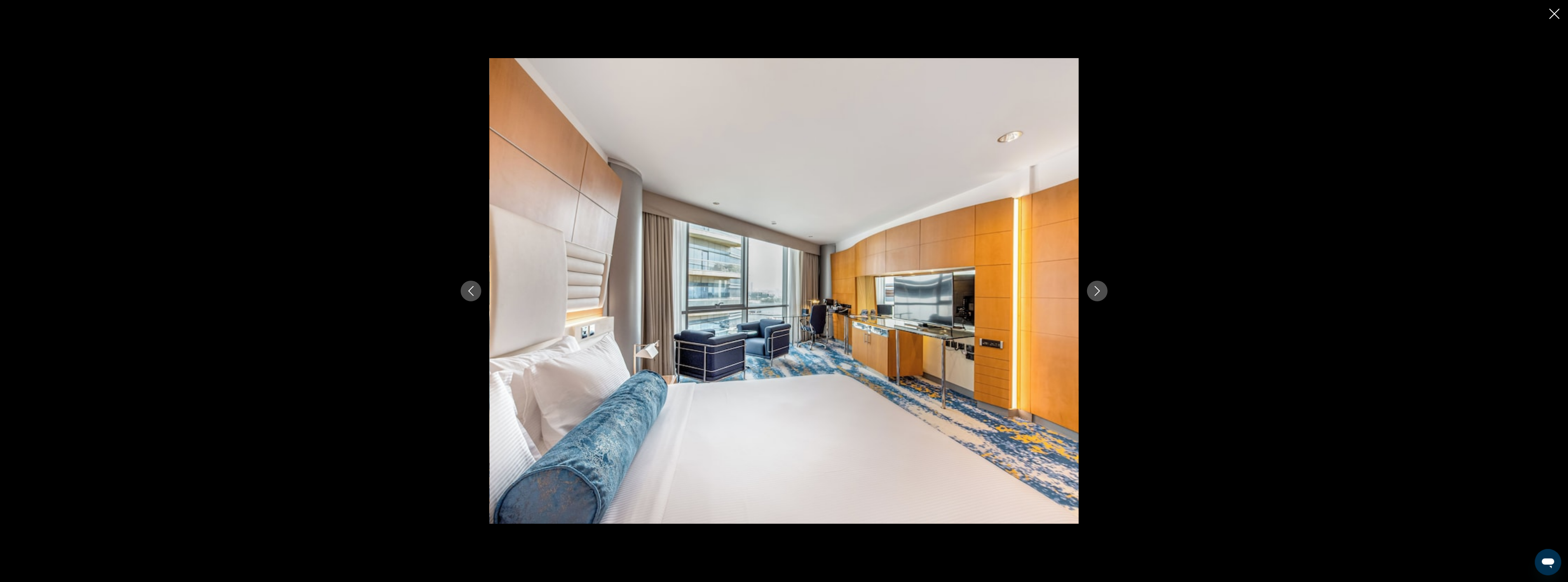
click at [1102, 292] on icon "Next image" at bounding box center [1097, 291] width 10 height 10
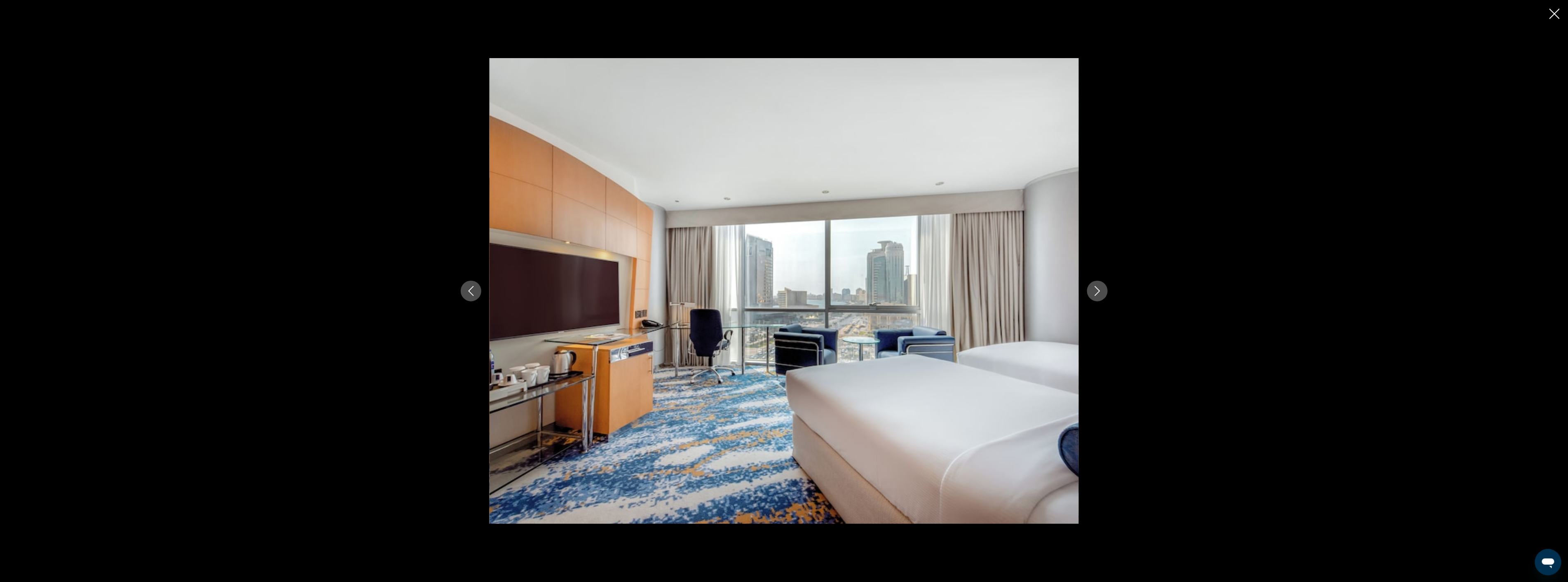
click at [1102, 292] on icon "Next image" at bounding box center [1097, 291] width 10 height 10
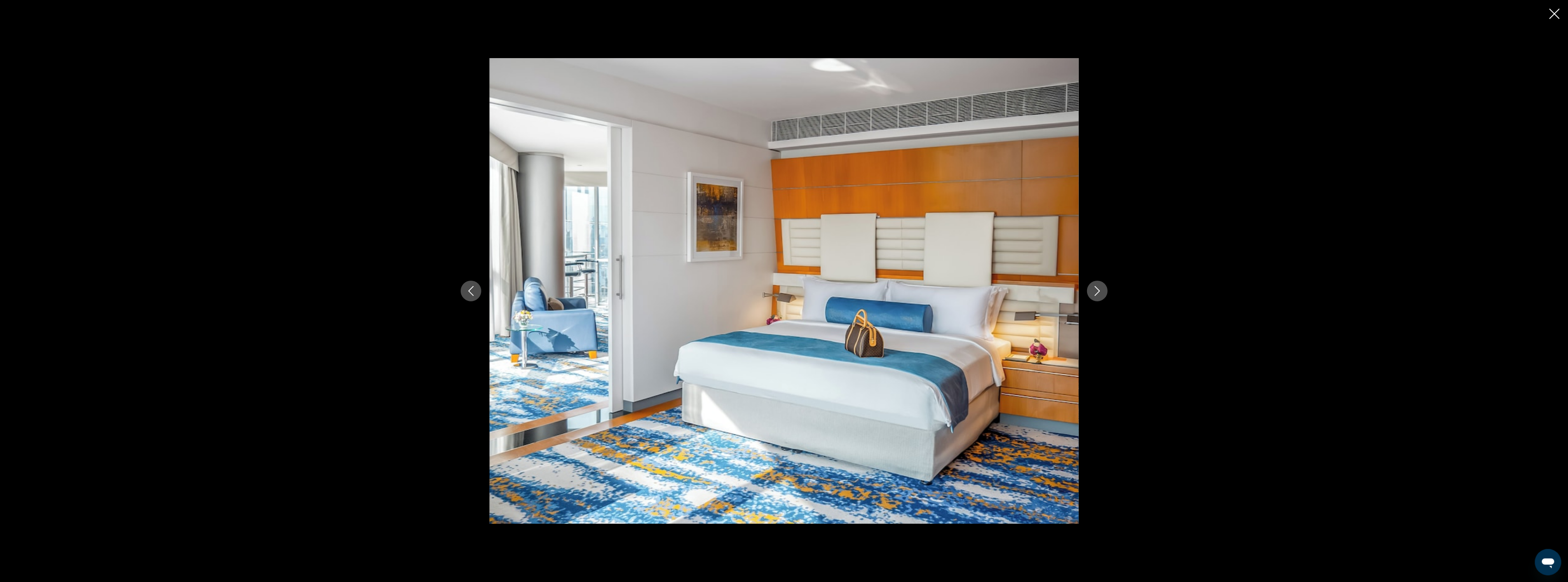
click at [1102, 292] on icon "Next image" at bounding box center [1097, 291] width 10 height 10
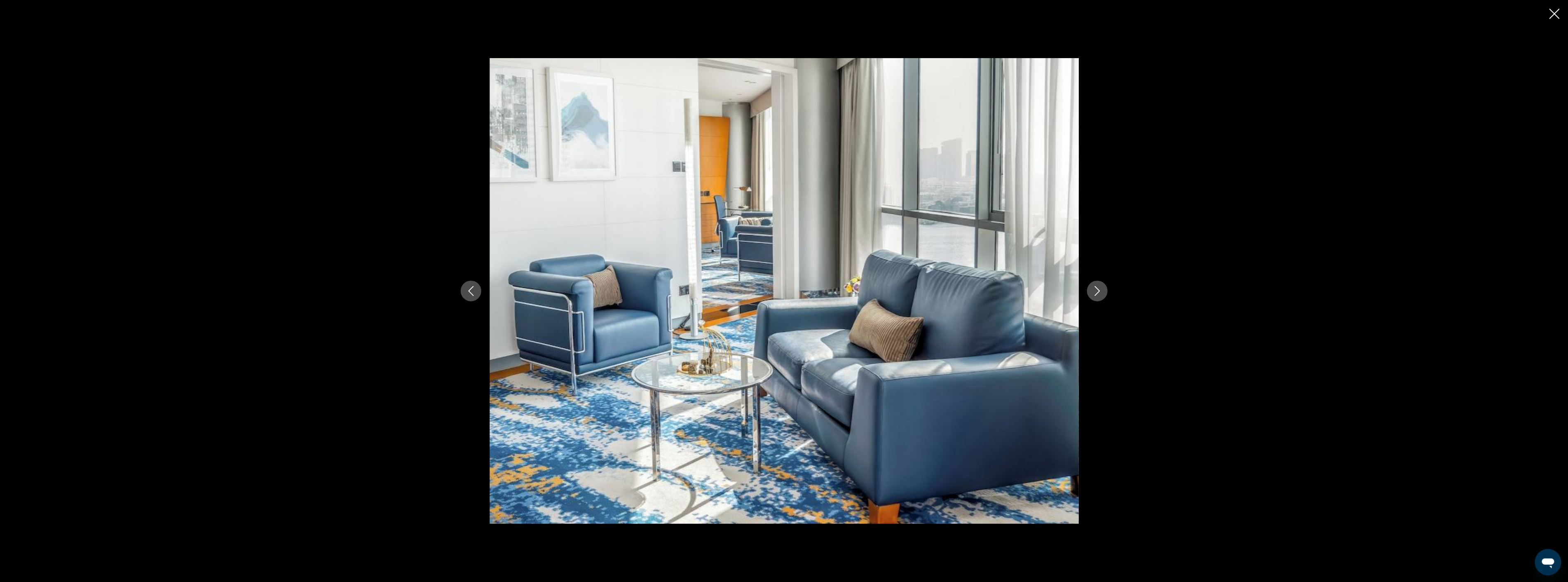
click at [1102, 292] on icon "Next image" at bounding box center [1097, 291] width 10 height 10
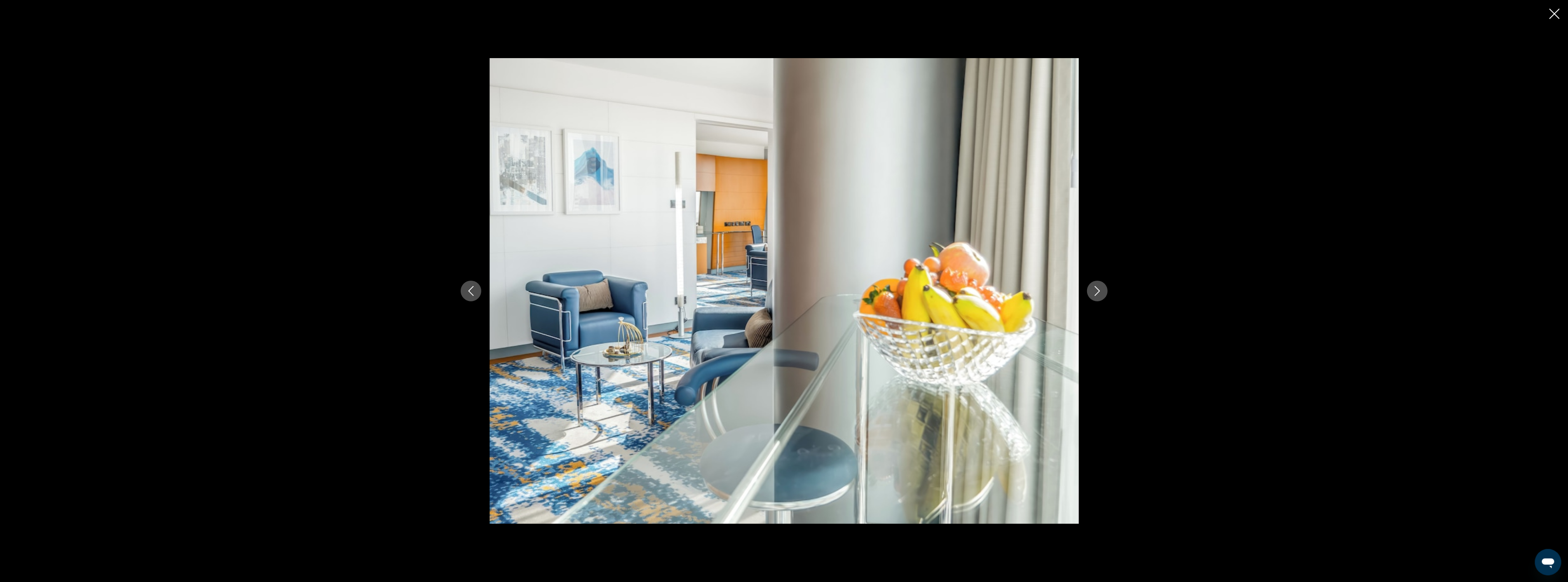
click at [1102, 292] on icon "Next image" at bounding box center [1097, 291] width 10 height 10
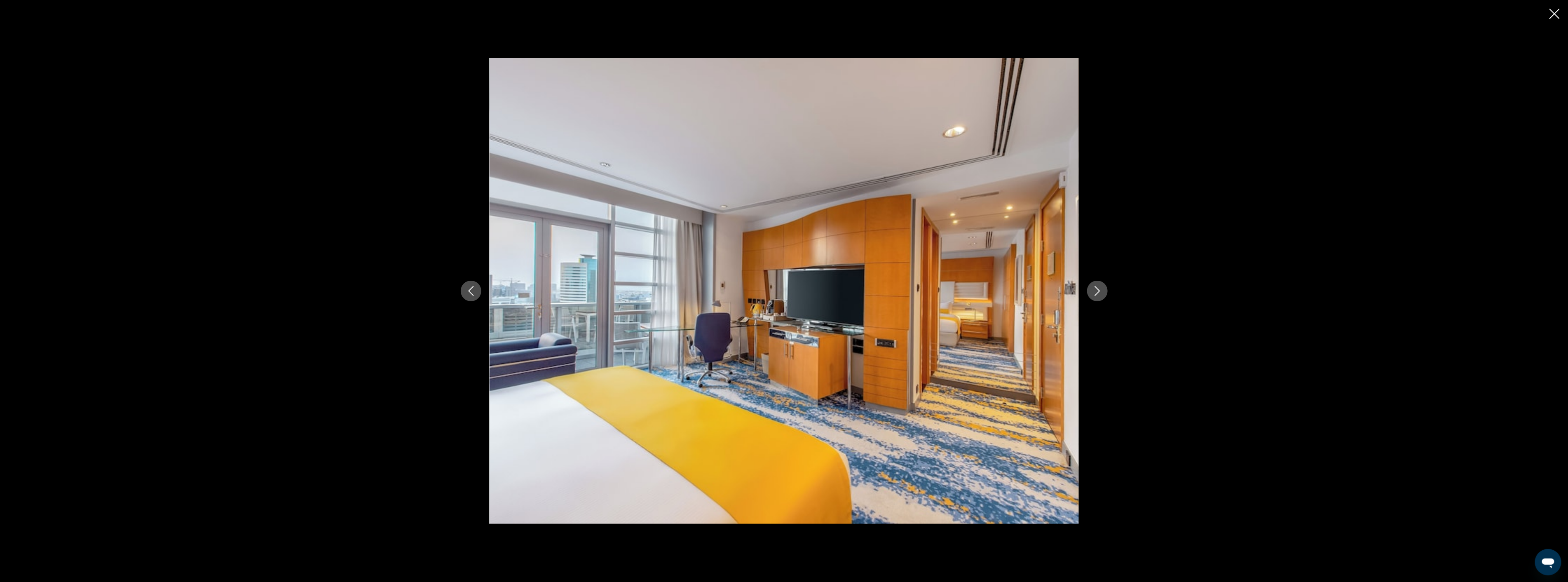
click at [1102, 292] on icon "Next image" at bounding box center [1097, 291] width 10 height 10
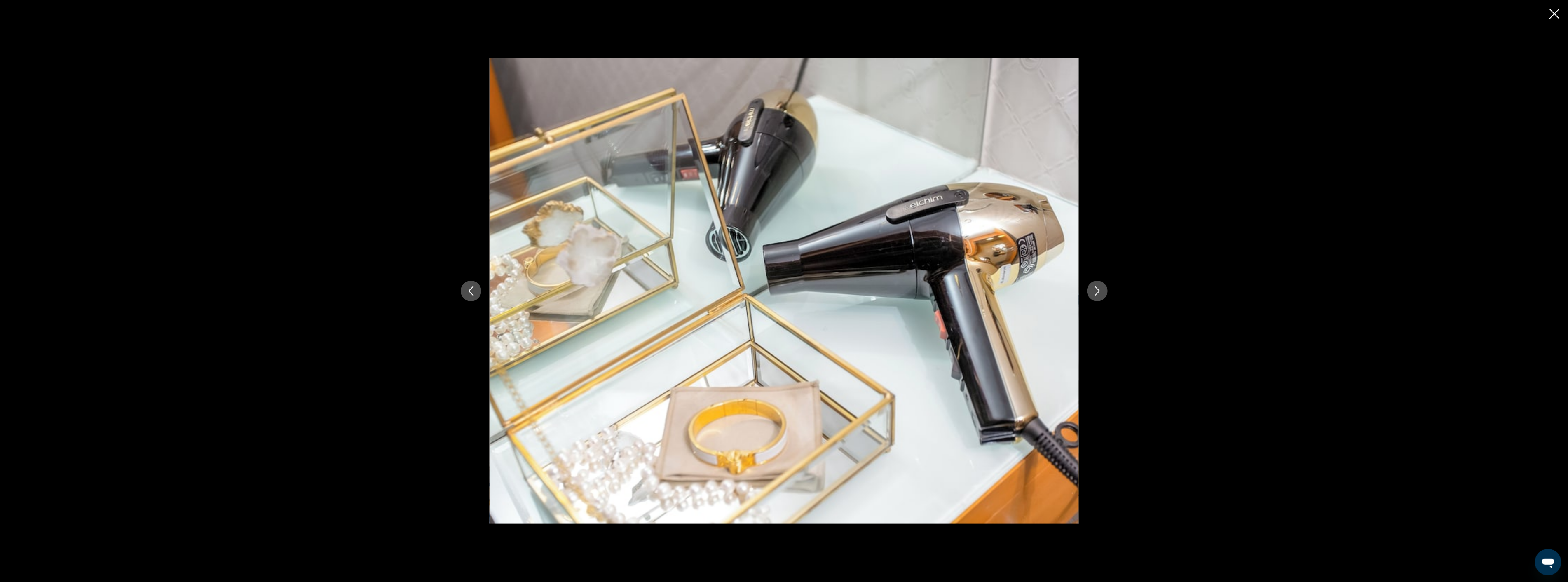
click at [1102, 292] on icon "Next image" at bounding box center [1097, 291] width 10 height 10
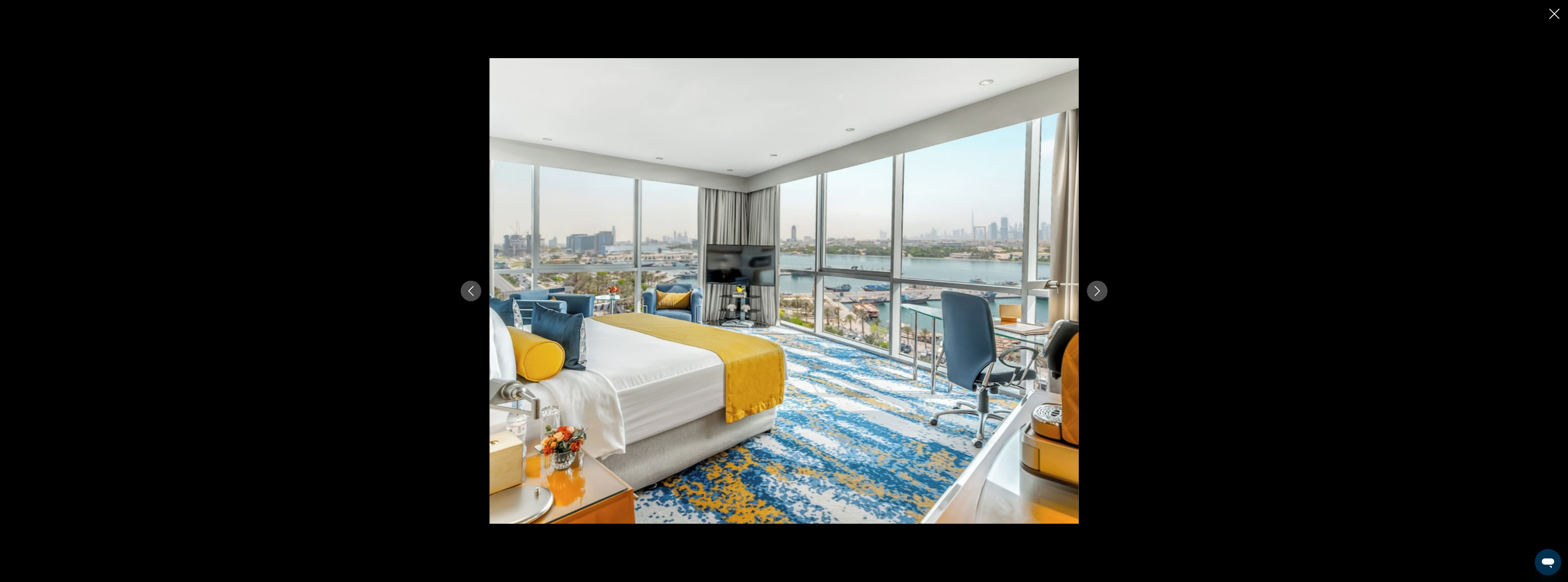
click at [1102, 292] on icon "Next image" at bounding box center [1097, 291] width 10 height 10
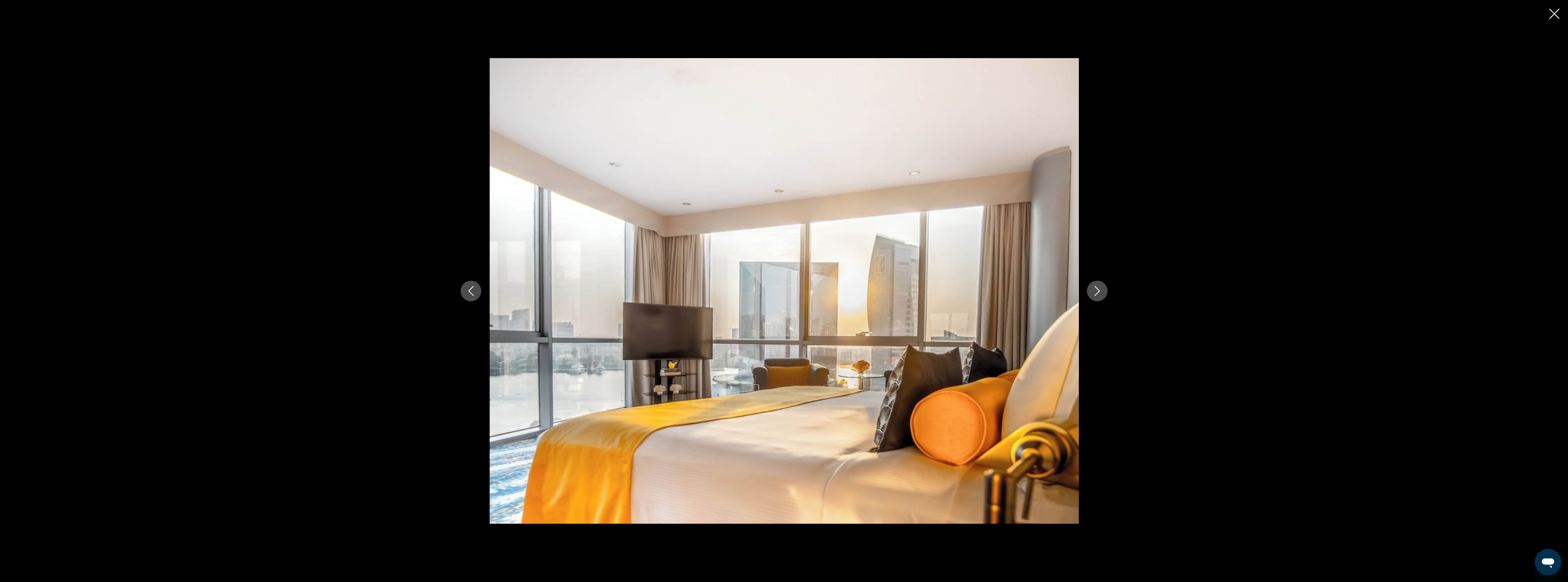
click at [1102, 292] on icon "Next image" at bounding box center [1097, 291] width 10 height 10
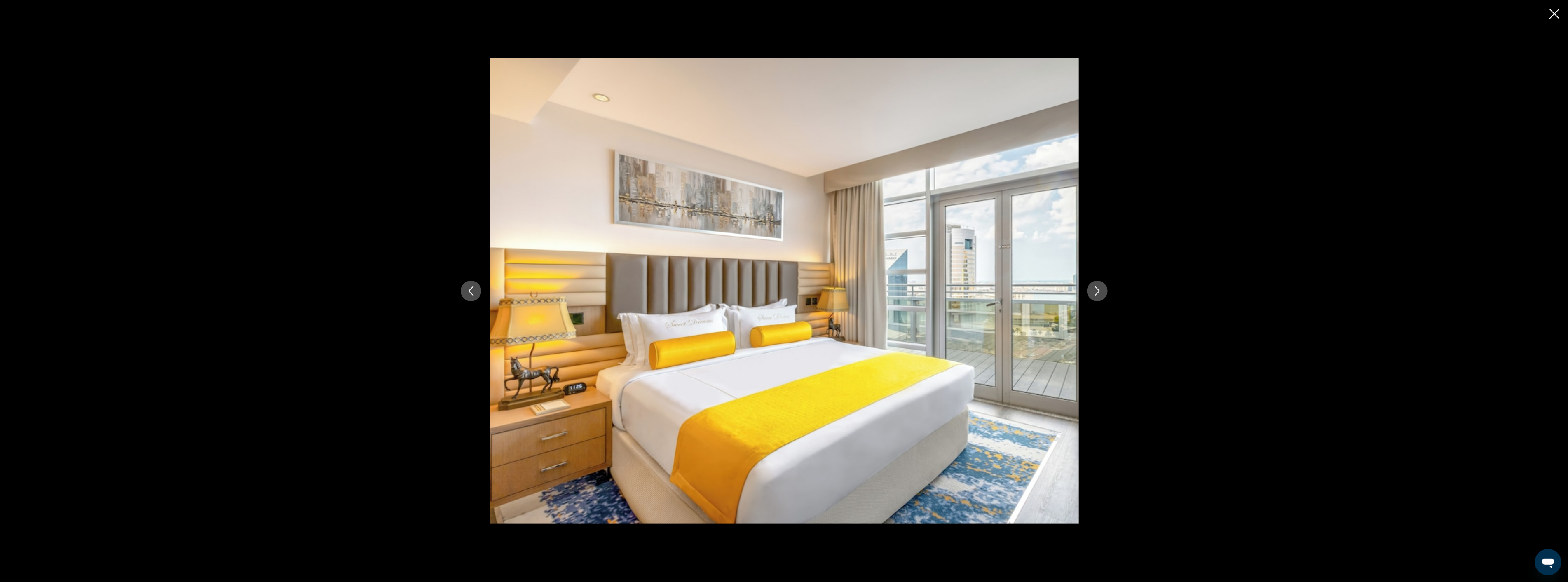
click at [1102, 292] on icon "Next image" at bounding box center [1097, 291] width 10 height 10
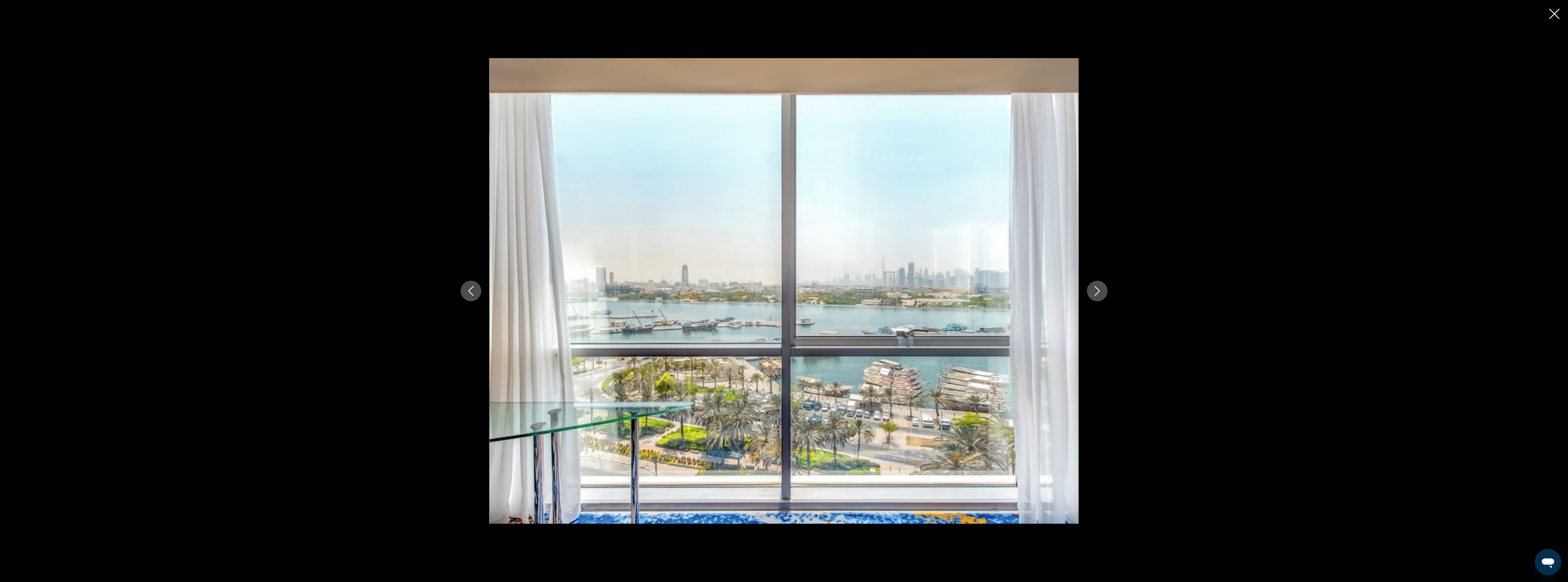
click at [1558, 13] on icon "Close slideshow" at bounding box center [1555, 13] width 10 height 10
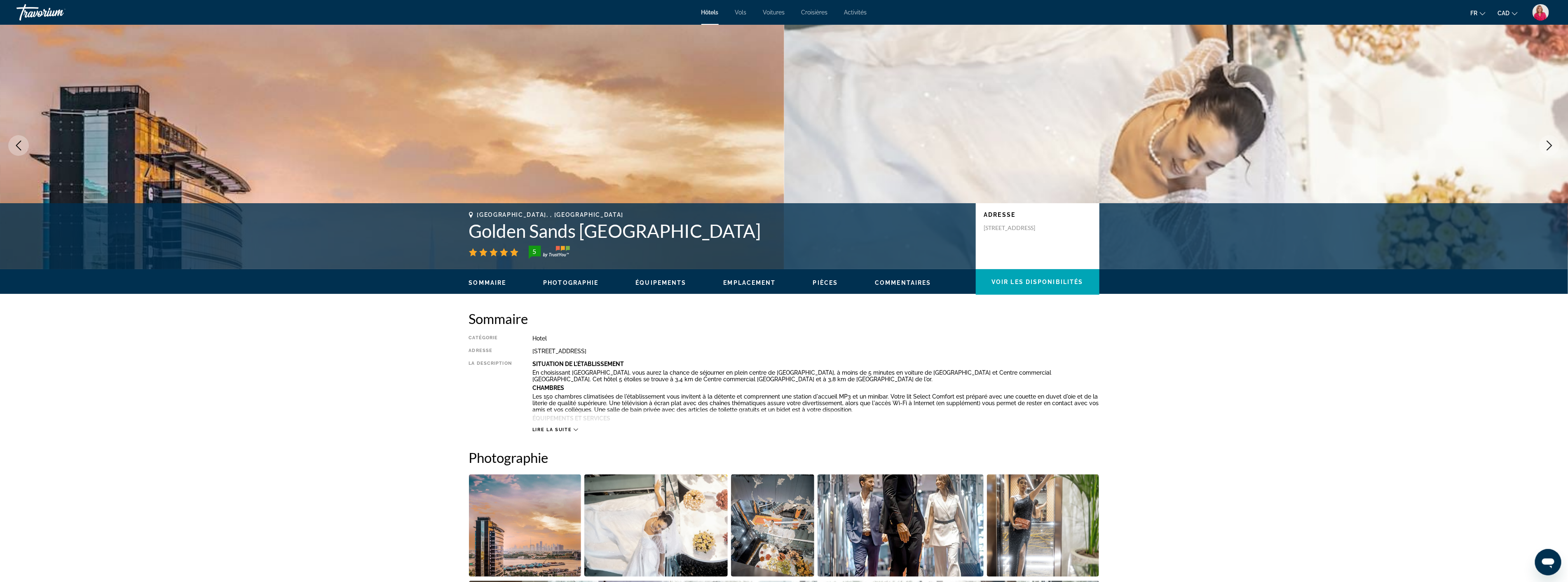
scroll to position [0, 0]
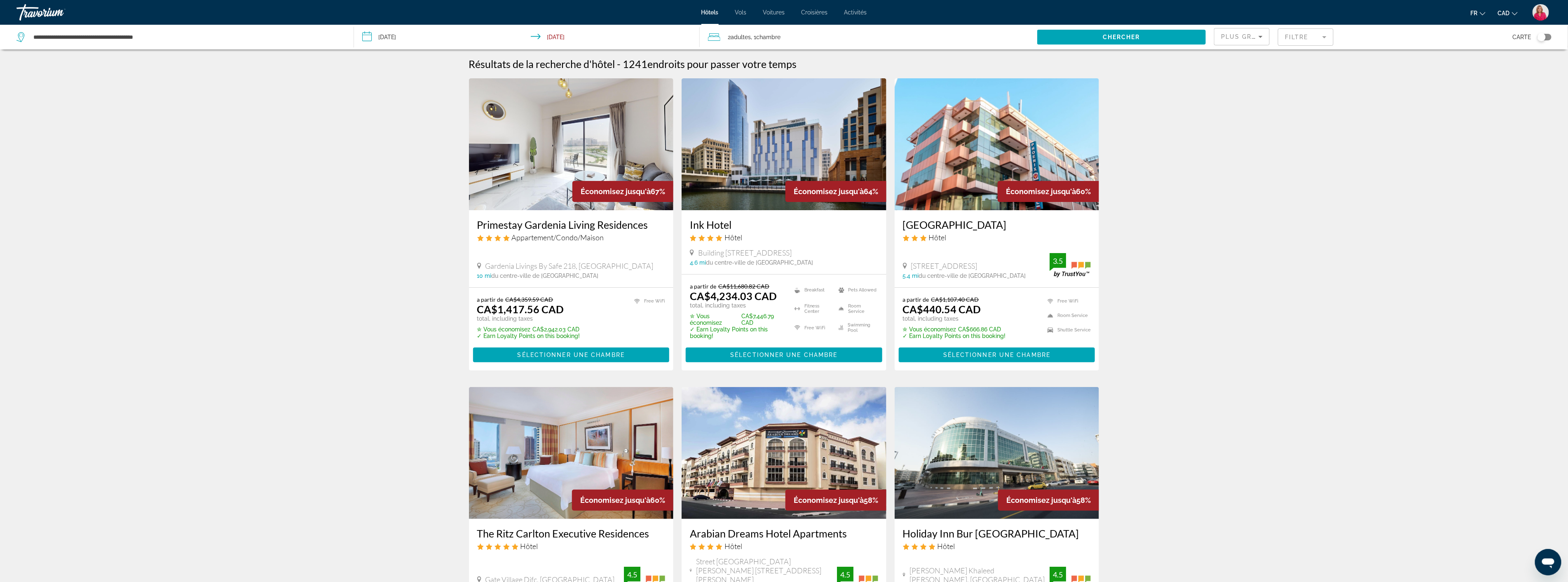
click at [1247, 36] on span "Plus grandes économies" at bounding box center [1270, 37] width 99 height 7
click at [1290, 37] on div at bounding box center [784, 291] width 1568 height 582
click at [1293, 39] on mat-form-field "Filtre" at bounding box center [1305, 37] width 55 height 17
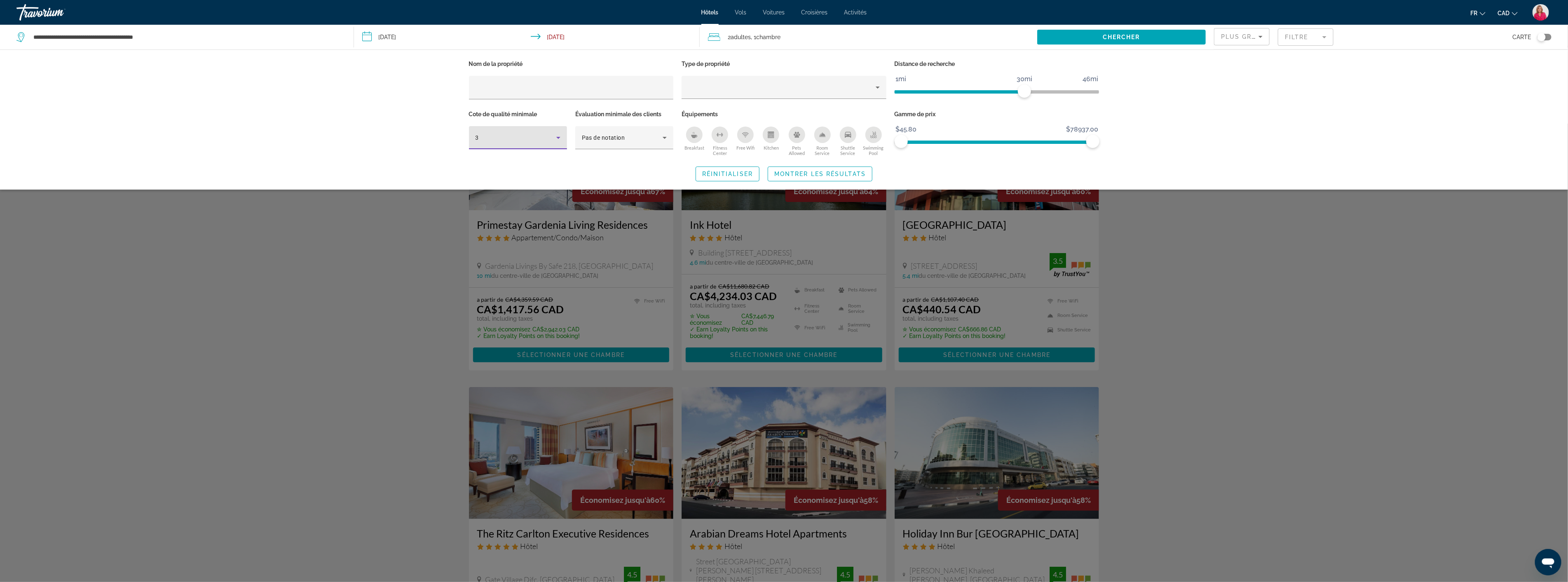
click at [562, 141] on icon "Hotel Filters" at bounding box center [558, 138] width 10 height 10
click at [484, 200] on mat-option "5" at bounding box center [517, 202] width 98 height 19
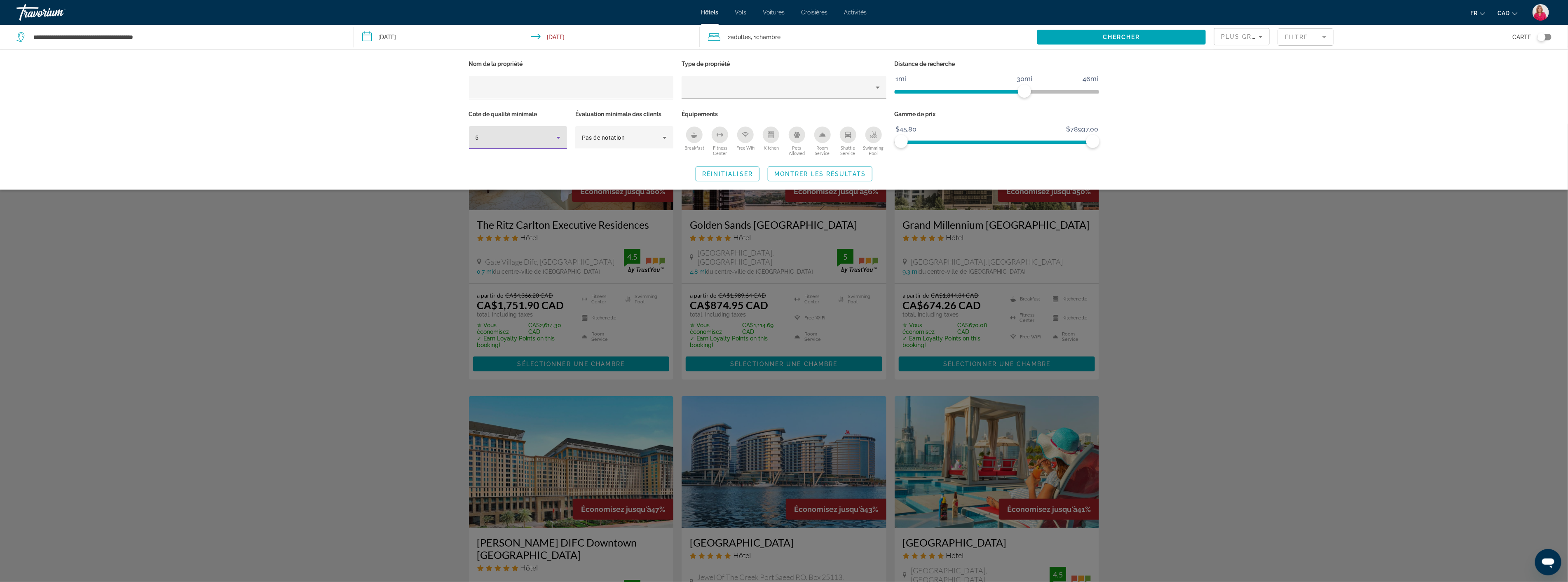
click at [1295, 231] on div "Search widget" at bounding box center [784, 352] width 1568 height 458
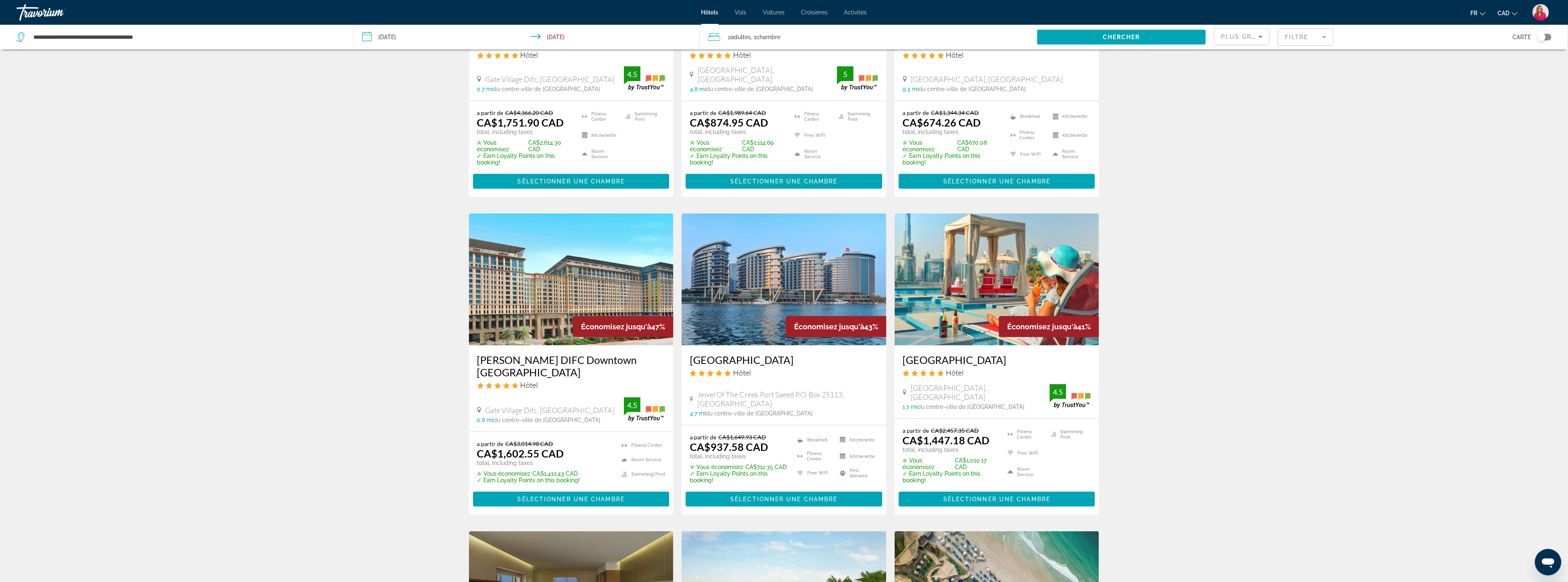
scroll to position [183, 0]
click at [796, 292] on img "Main content" at bounding box center [784, 279] width 205 height 132
